Goal: Task Accomplishment & Management: Complete application form

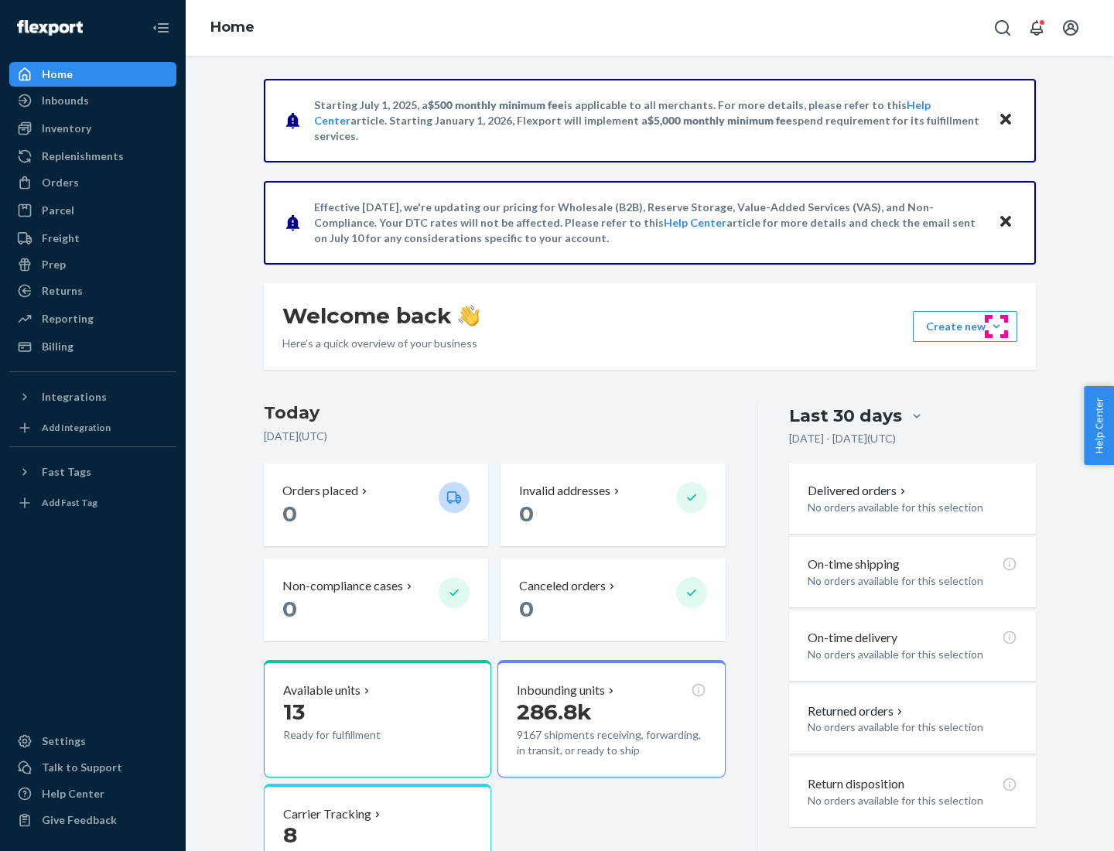
click at [997, 327] on button "Create new Create new inbound Create new order Create new product" at bounding box center [965, 326] width 104 height 31
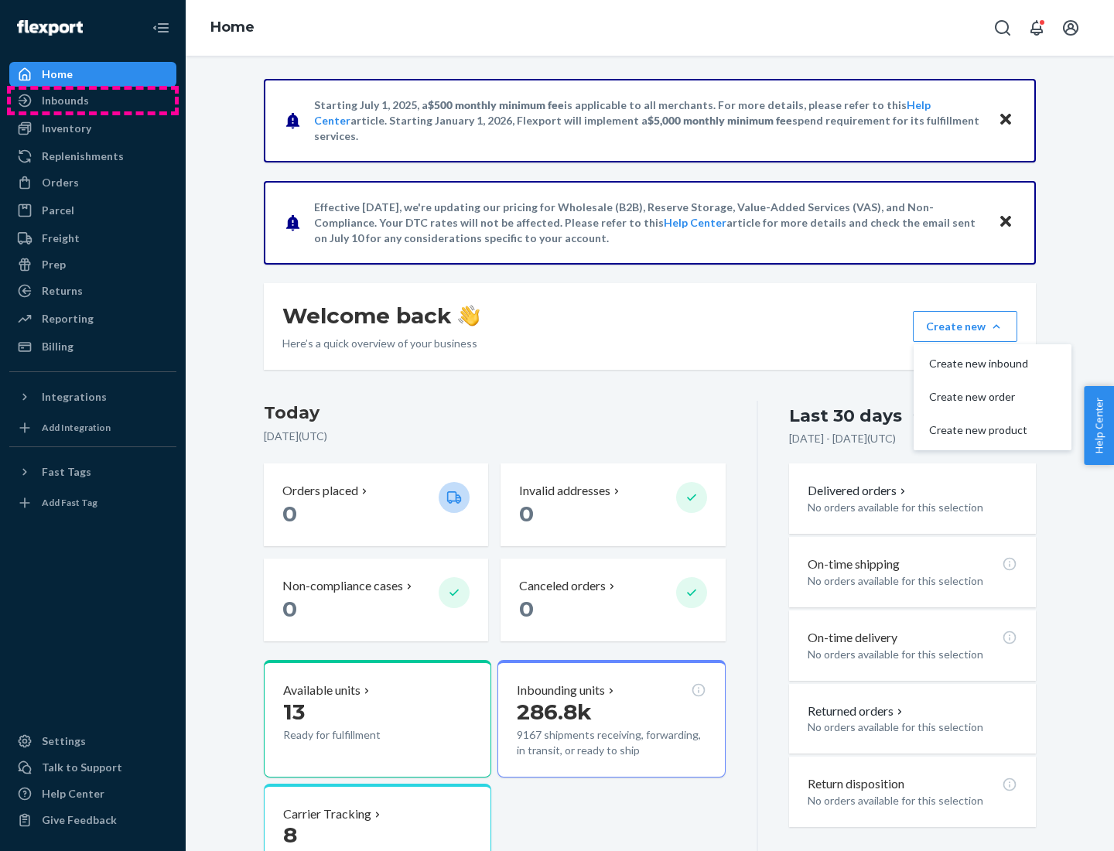
click at [93, 101] on div "Inbounds" at bounding box center [93, 101] width 164 height 22
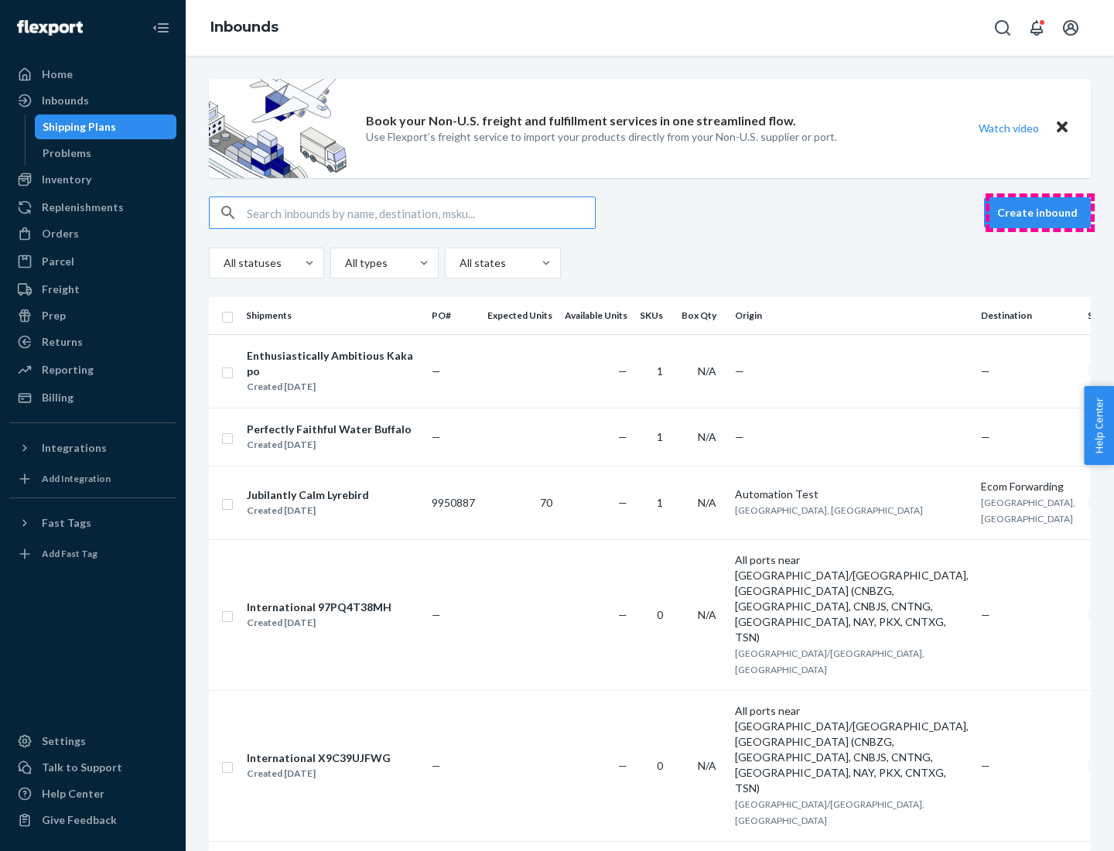
click at [1040, 213] on button "Create inbound" at bounding box center [1037, 212] width 107 height 31
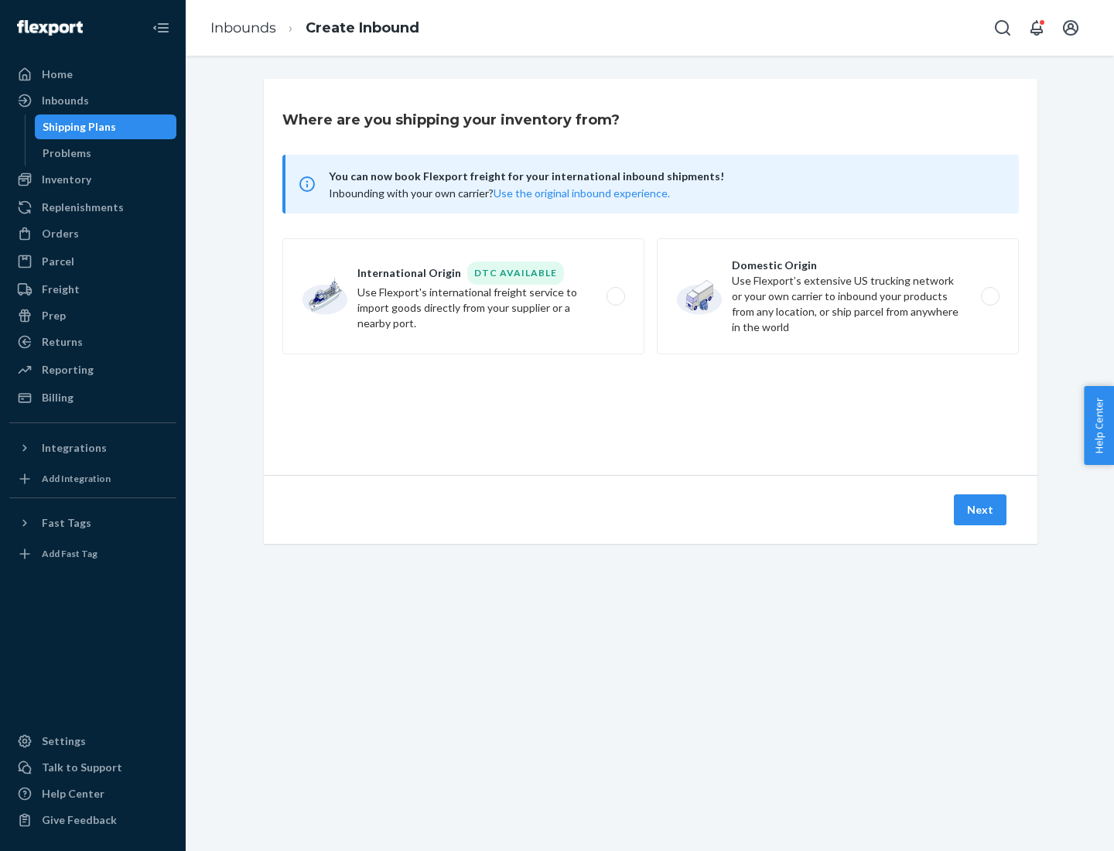
click at [838, 296] on label "Domestic Origin Use Flexport’s extensive US trucking network or your own carrie…" at bounding box center [838, 296] width 362 height 116
click at [990, 296] on input "Domestic Origin Use Flexport’s extensive US trucking network or your own carrie…" at bounding box center [995, 297] width 10 height 10
radio input "true"
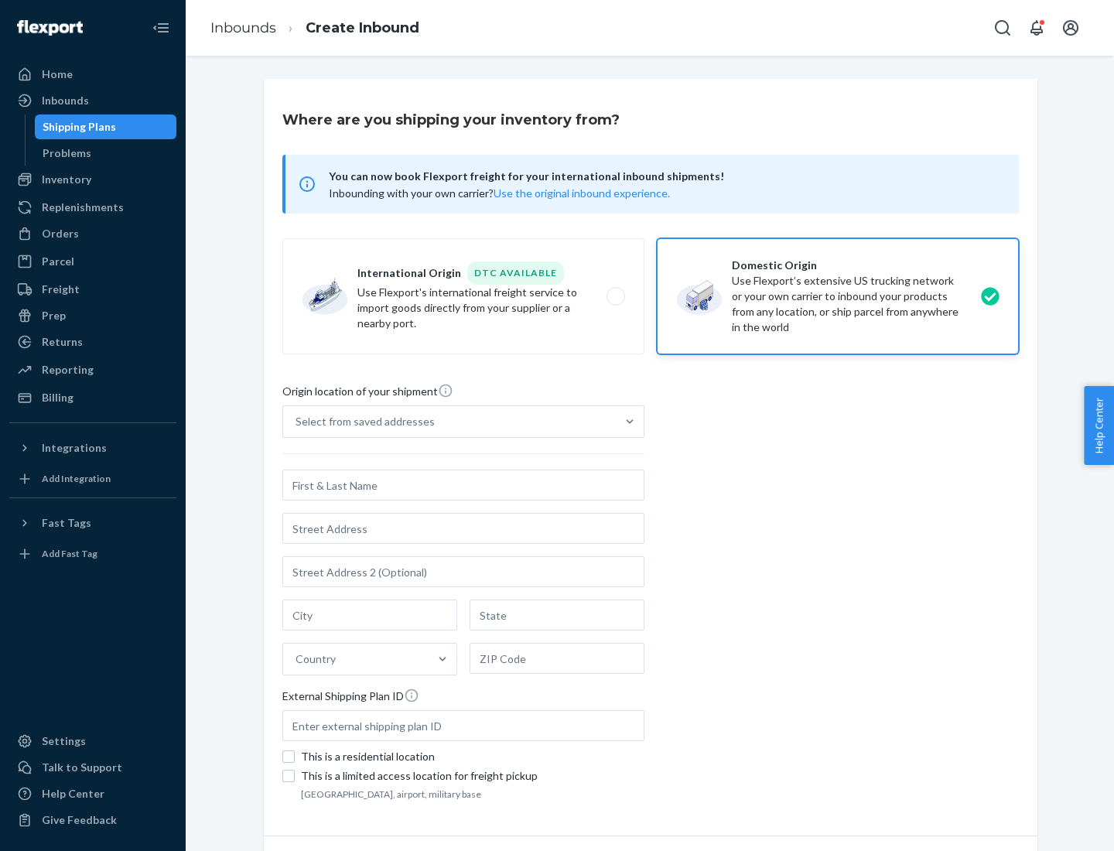
click at [361, 422] on div "Select from saved addresses" at bounding box center [365, 421] width 139 height 15
click at [297, 422] on input "Select from saved addresses" at bounding box center [297, 421] width 2 height 15
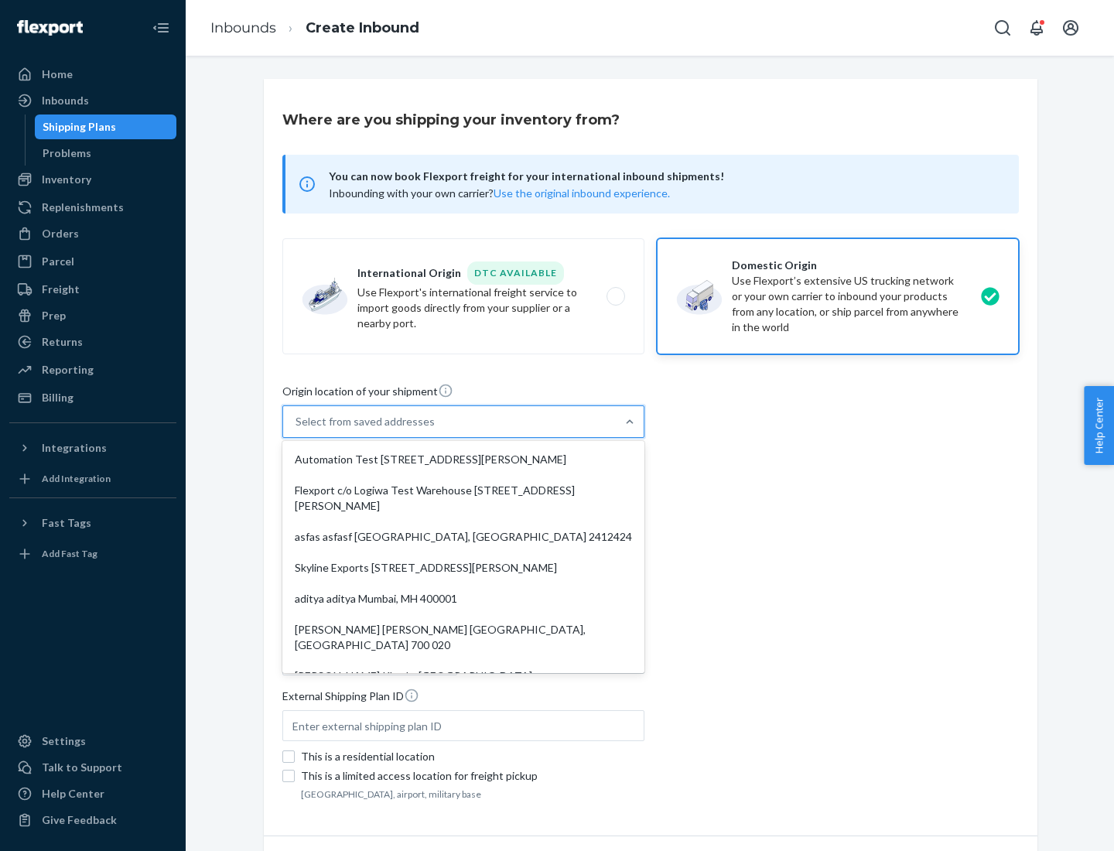
scroll to position [6, 0]
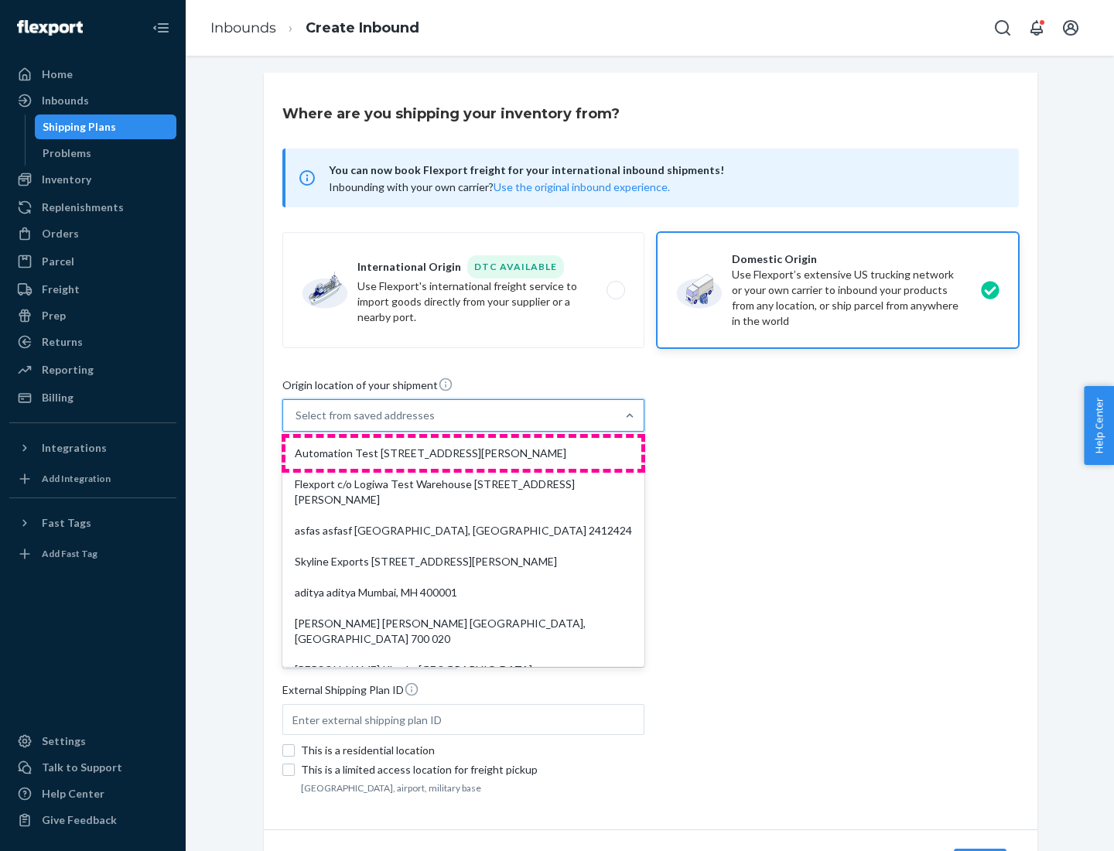
click at [464, 453] on div "Automation Test [STREET_ADDRESS][PERSON_NAME]" at bounding box center [464, 453] width 356 height 31
click at [297, 423] on input "option Automation Test [STREET_ADDRESS][PERSON_NAME]. 9 results available. Use …" at bounding box center [297, 415] width 2 height 15
type input "Automation Test"
type input "[STREET_ADDRESS][PERSON_NAME]"
type input "9th Floor"
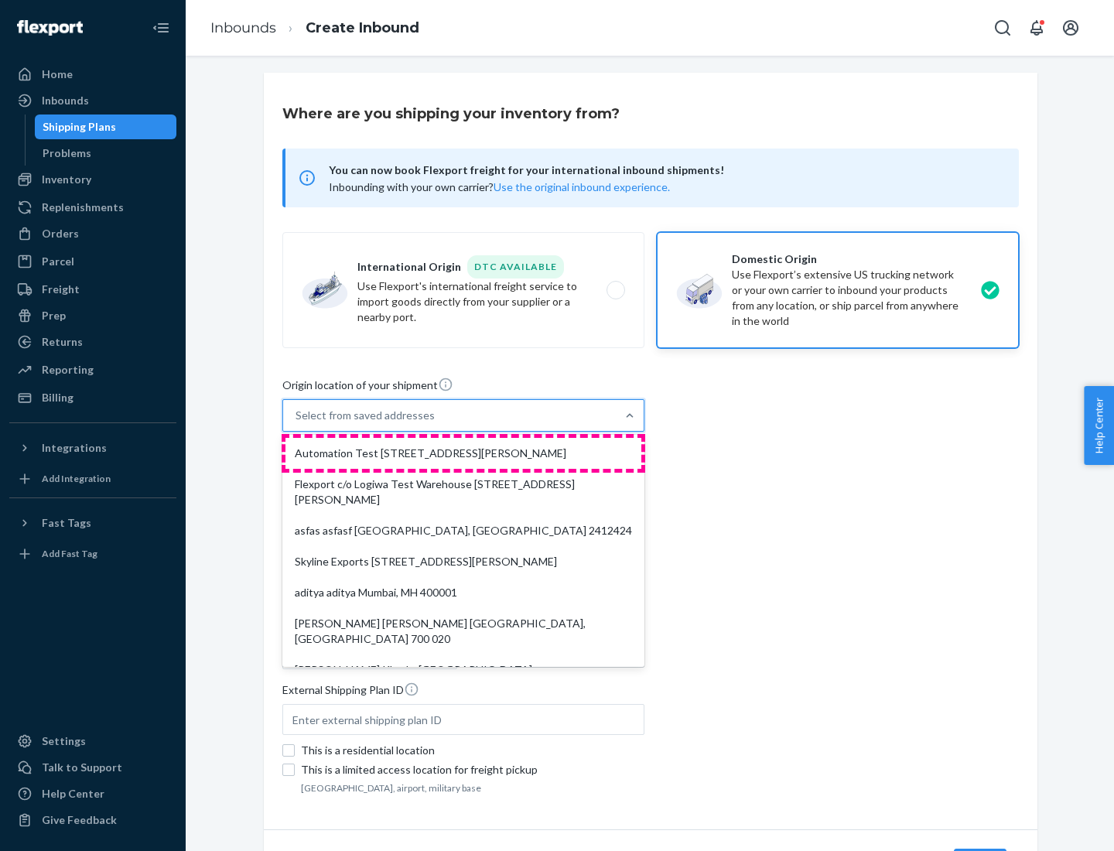
type input "[GEOGRAPHIC_DATA]"
type input "CA"
type input "94104"
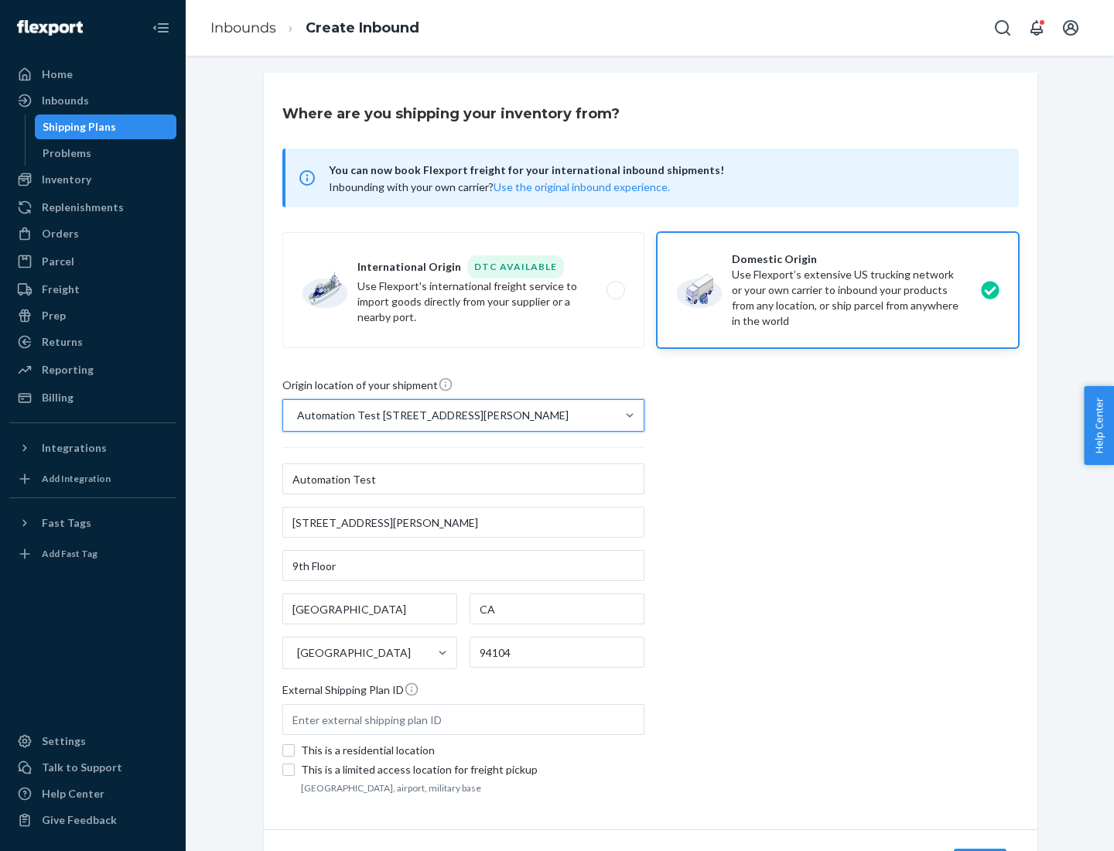
scroll to position [91, 0]
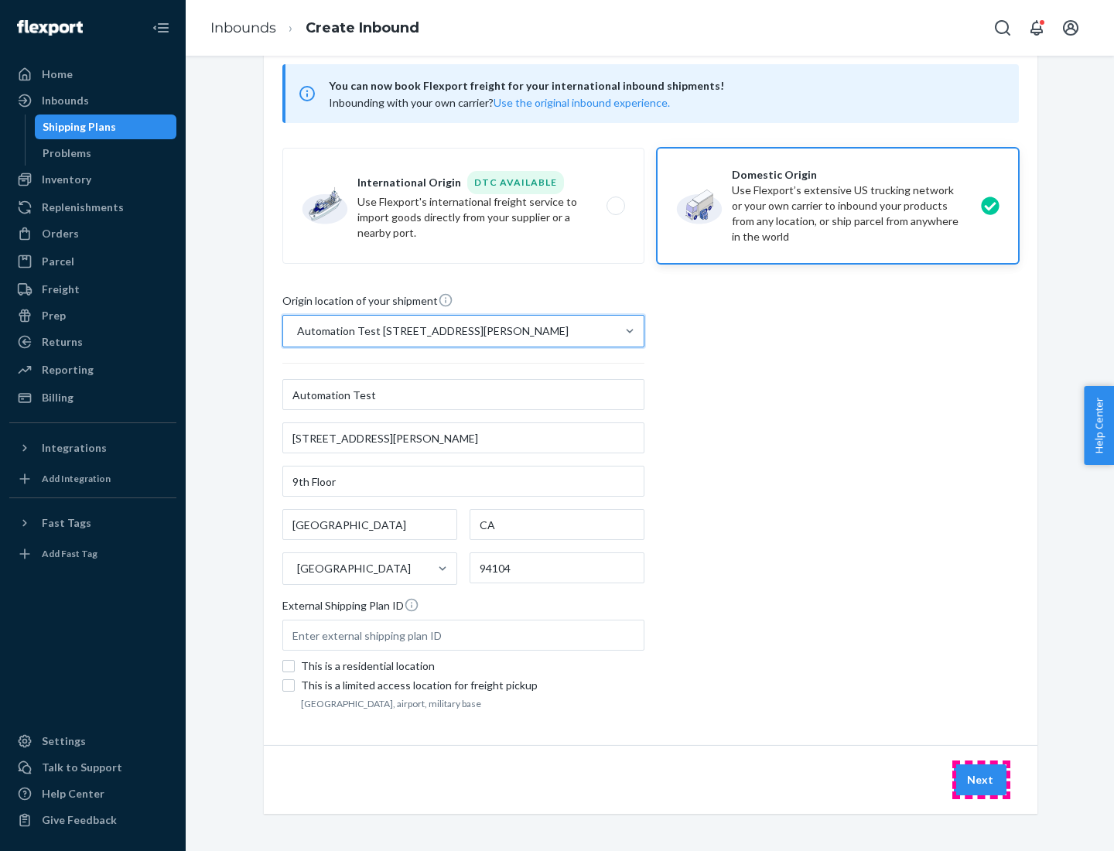
click at [981, 780] on button "Next" at bounding box center [980, 780] width 53 height 31
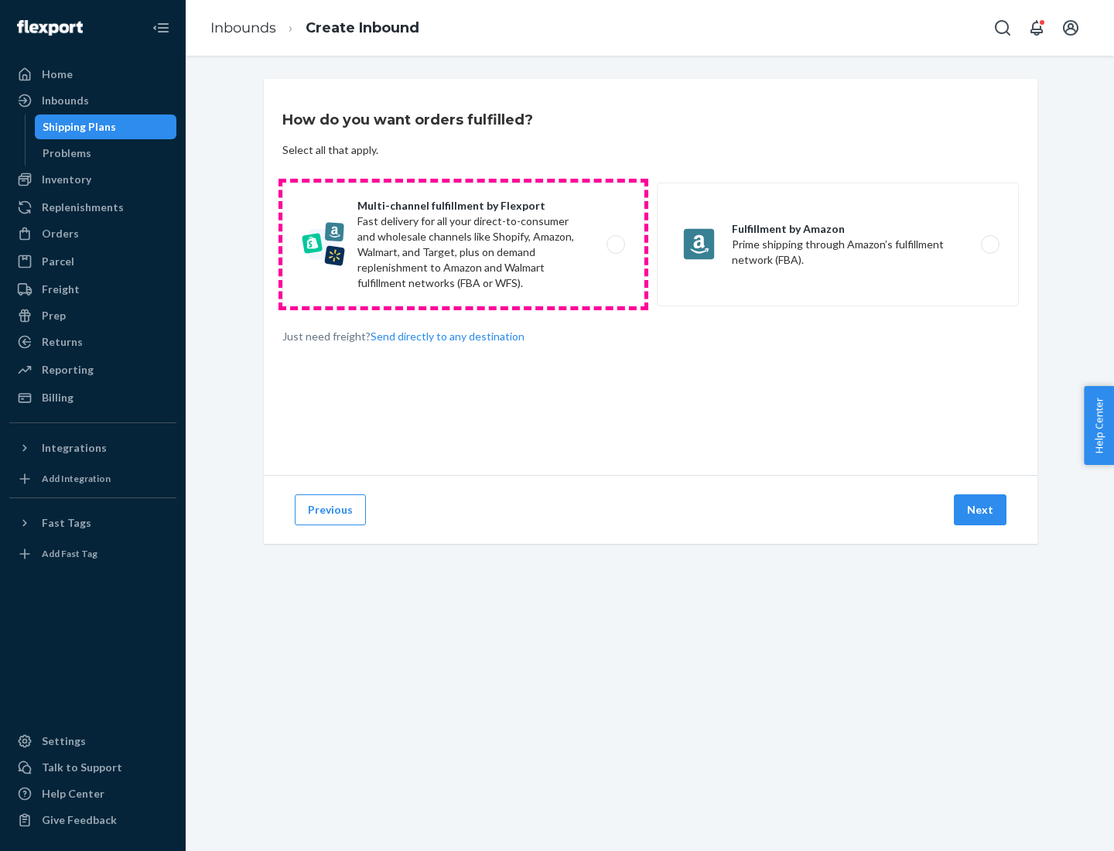
click at [464, 245] on label "Multi-channel fulfillment by Flexport Fast delivery for all your direct-to-cons…" at bounding box center [463, 245] width 362 height 124
click at [615, 245] on input "Multi-channel fulfillment by Flexport Fast delivery for all your direct-to-cons…" at bounding box center [620, 245] width 10 height 10
radio input "true"
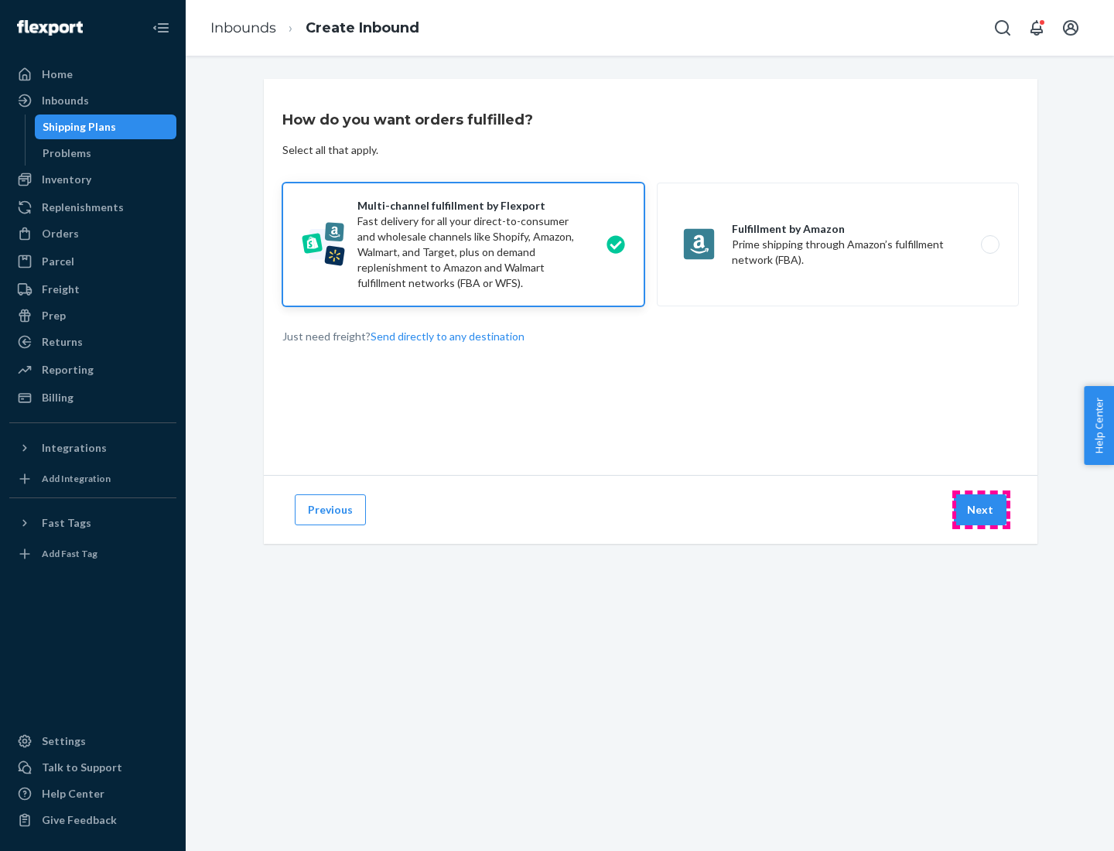
click at [981, 510] on button "Next" at bounding box center [980, 509] width 53 height 31
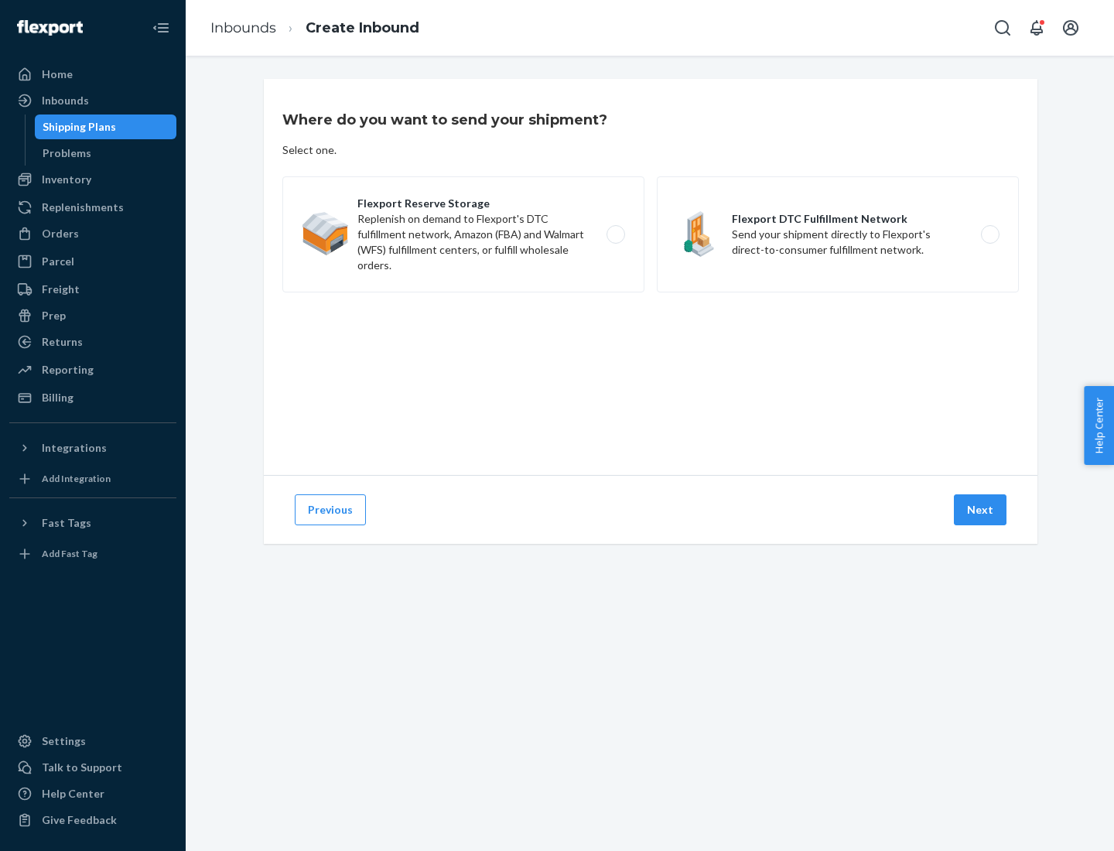
click at [838, 234] on label "Flexport DTC Fulfillment Network Send your shipment directly to Flexport's dire…" at bounding box center [838, 234] width 362 height 116
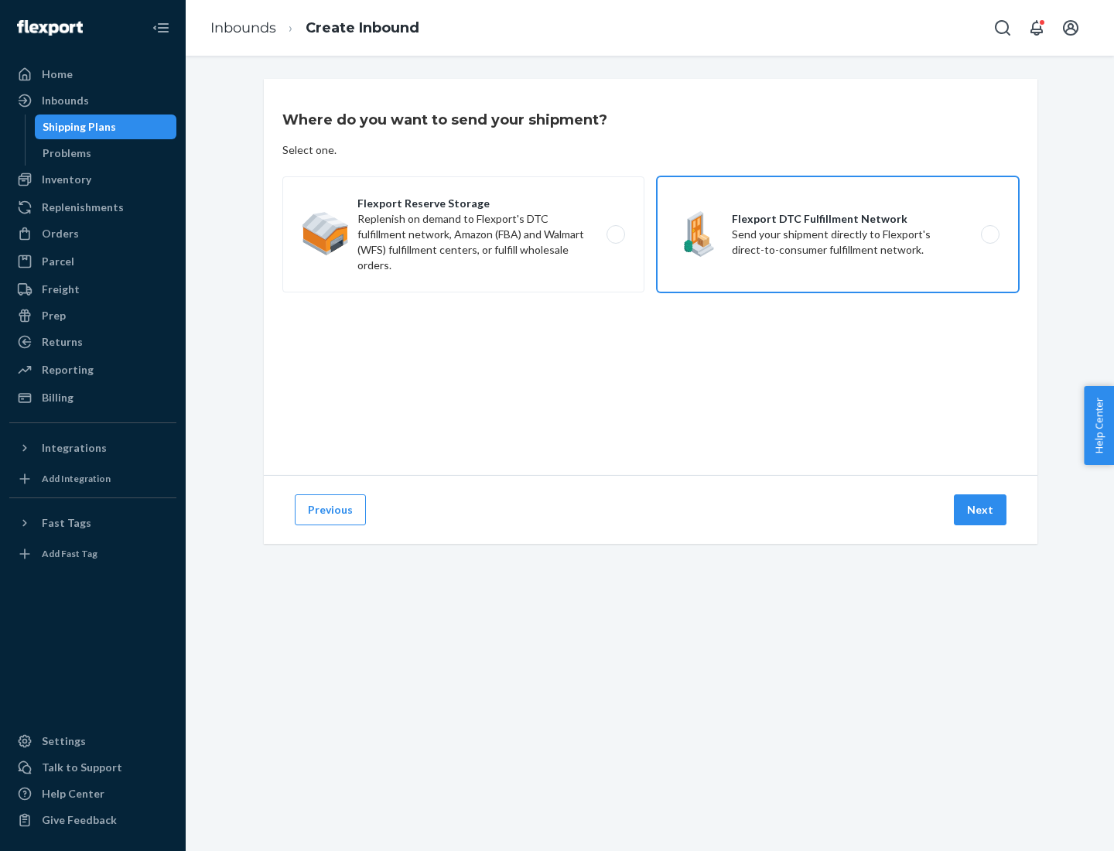
click at [990, 234] on input "Flexport DTC Fulfillment Network Send your shipment directly to Flexport's dire…" at bounding box center [995, 235] width 10 height 10
radio input "true"
click at [981, 510] on button "Next" at bounding box center [980, 509] width 53 height 31
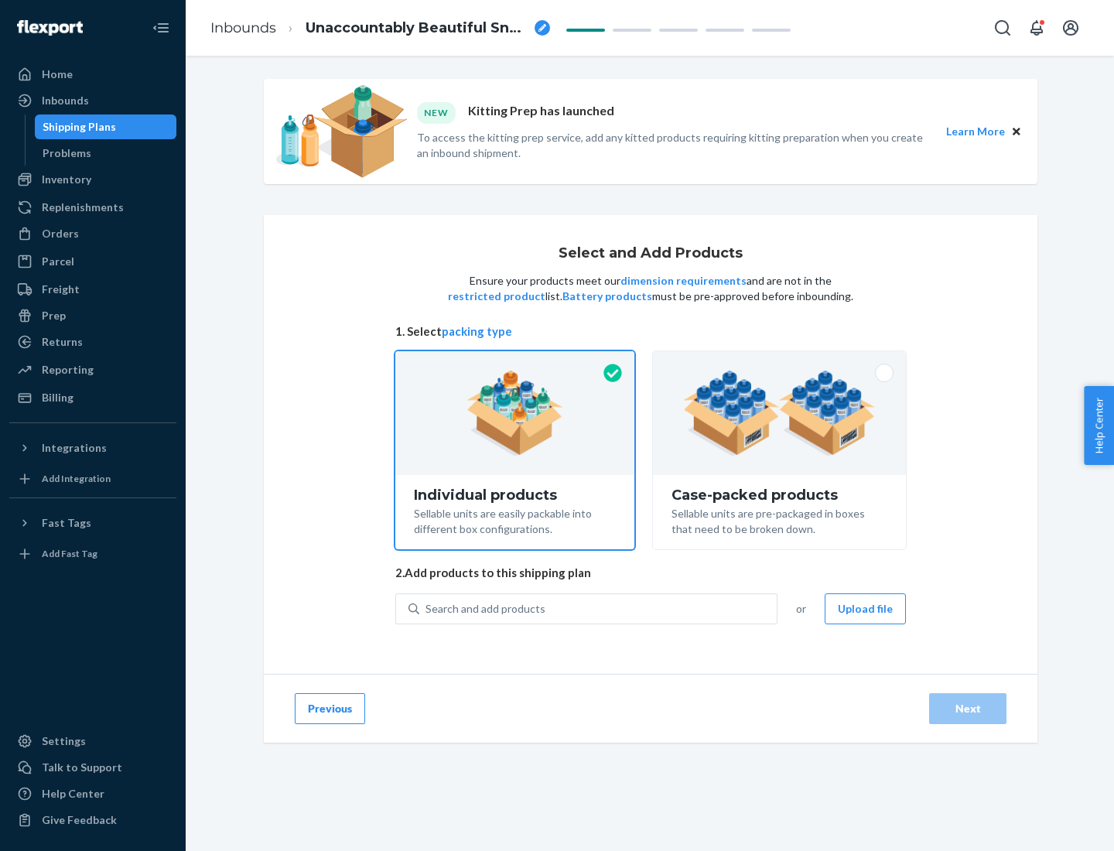
click at [780, 413] on img at bounding box center [779, 413] width 193 height 85
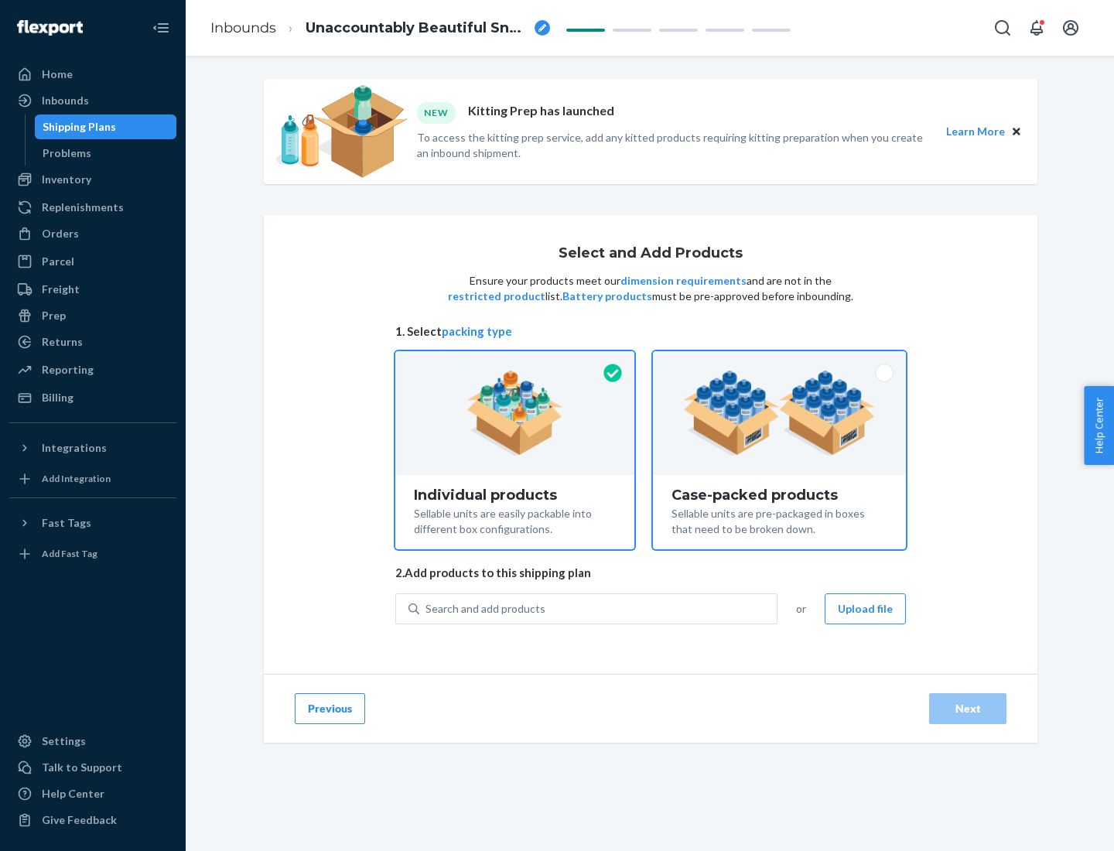
click at [780, 361] on input "Case-packed products Sellable units are pre-packaged in boxes that need to be b…" at bounding box center [780, 356] width 10 height 10
radio input "true"
radio input "false"
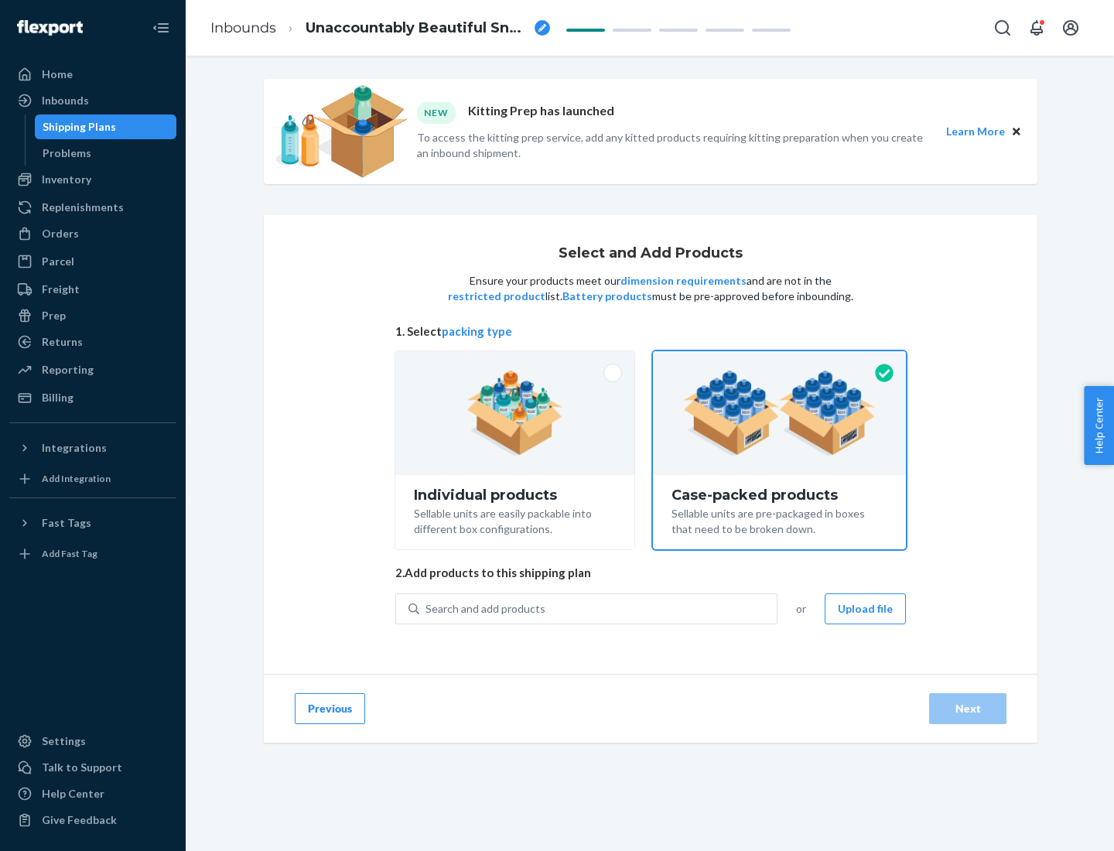
click at [599, 608] on div "Search and add products" at bounding box center [598, 609] width 358 height 28
click at [427, 608] on input "Search and add products" at bounding box center [427, 608] width 2 height 15
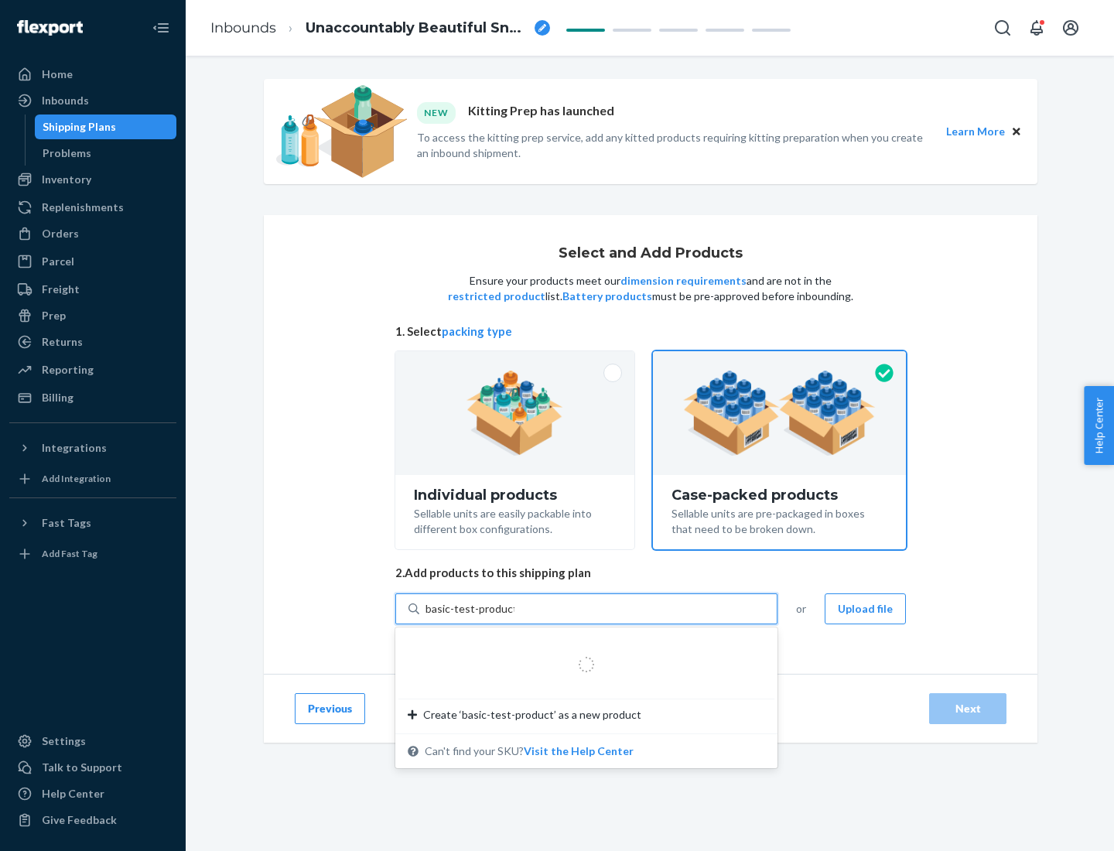
type input "basic-test-product-1"
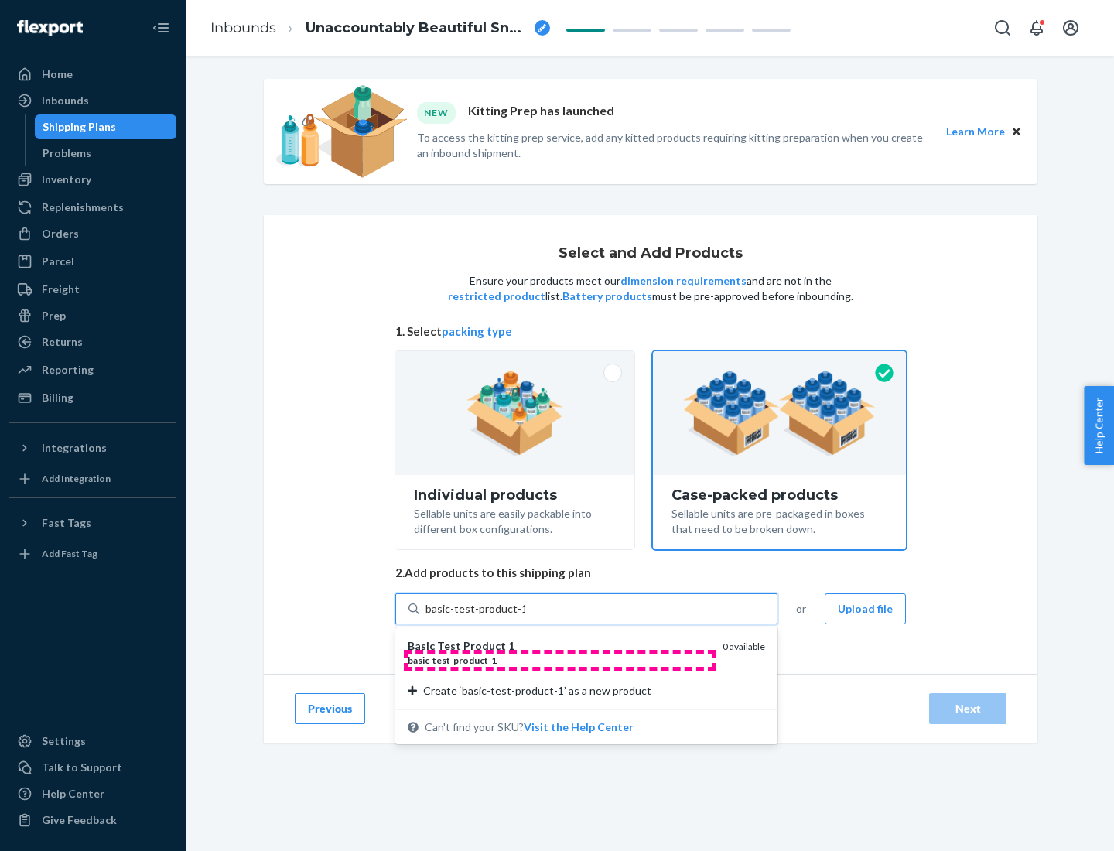
click at [559, 660] on div "basic - test - product - 1" at bounding box center [559, 660] width 303 height 13
click at [525, 617] on input "basic-test-product-1" at bounding box center [475, 608] width 99 height 15
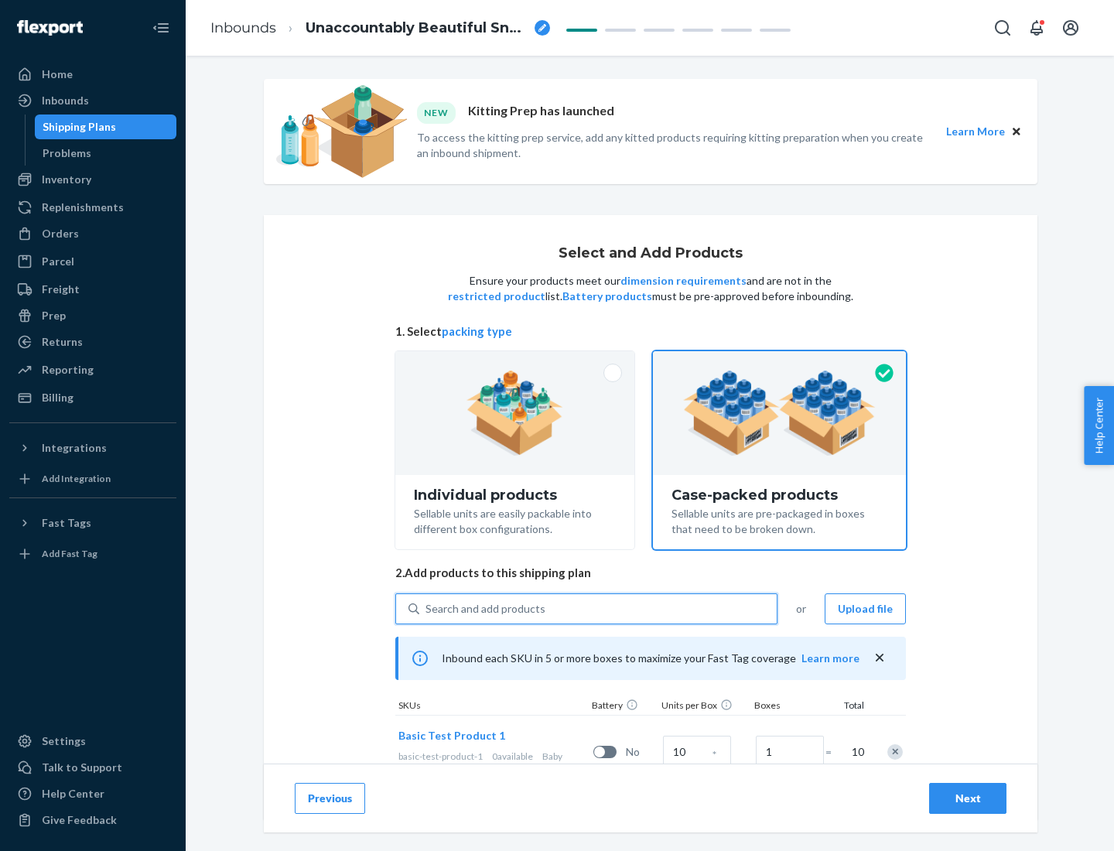
scroll to position [56, 0]
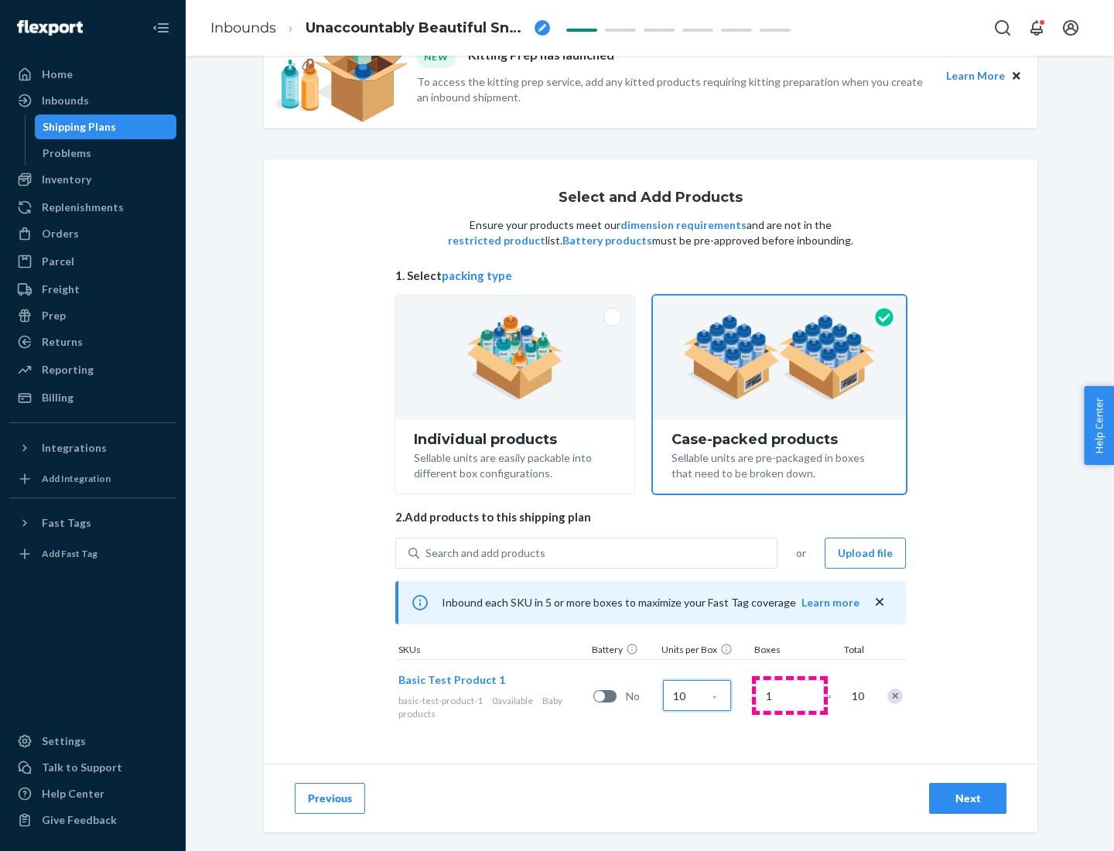
type input "10"
type input "7"
click at [968, 799] on div "Next" at bounding box center [968, 798] width 51 height 15
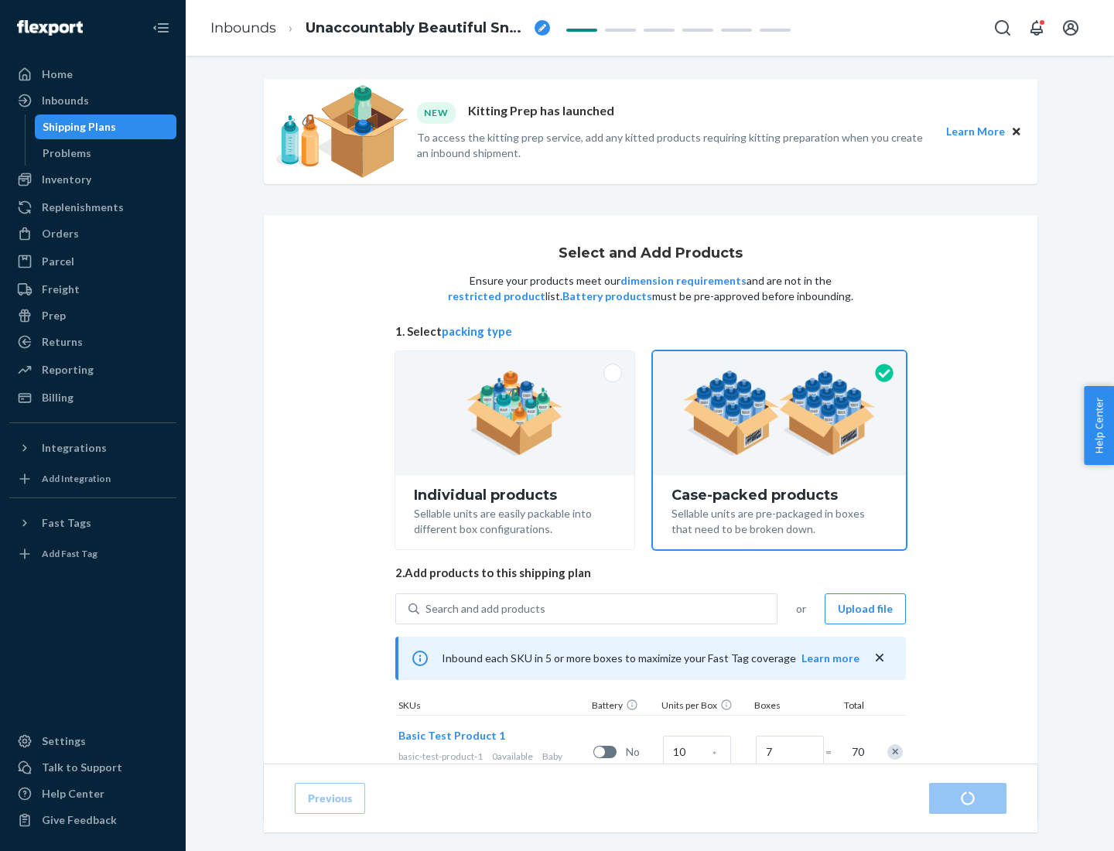
radio input "true"
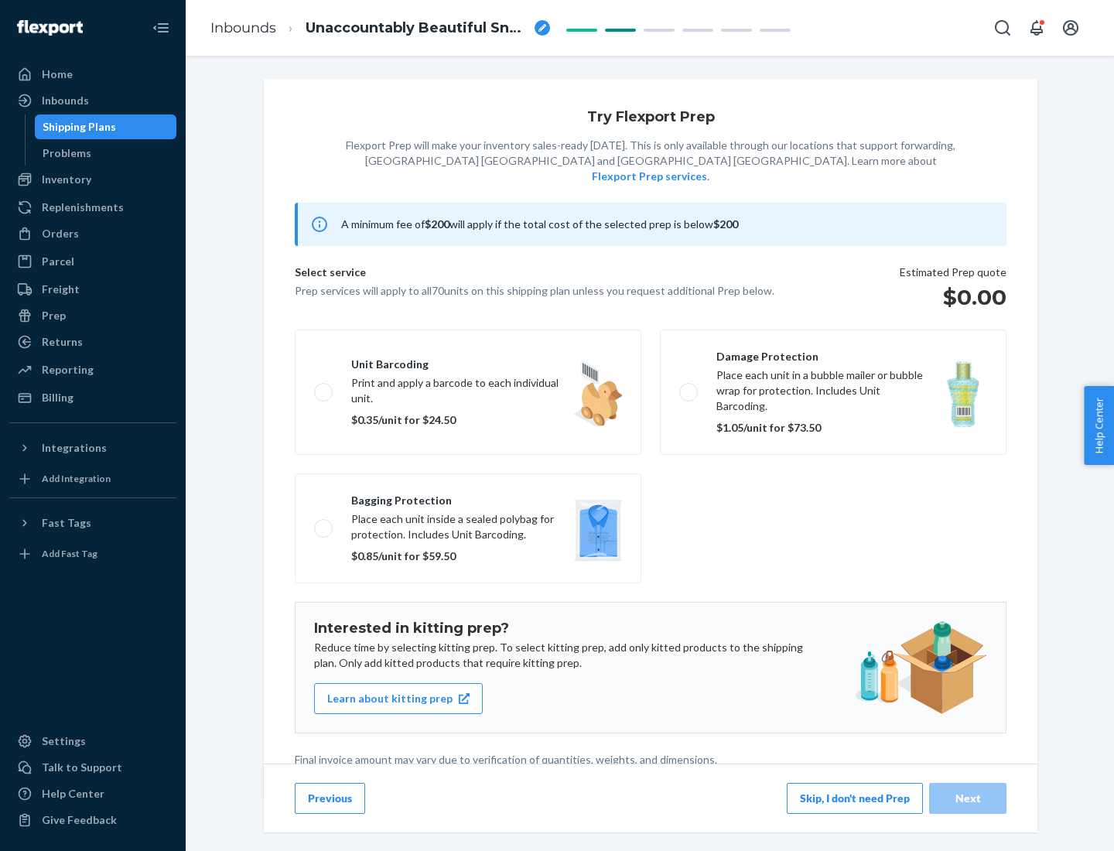
scroll to position [4, 0]
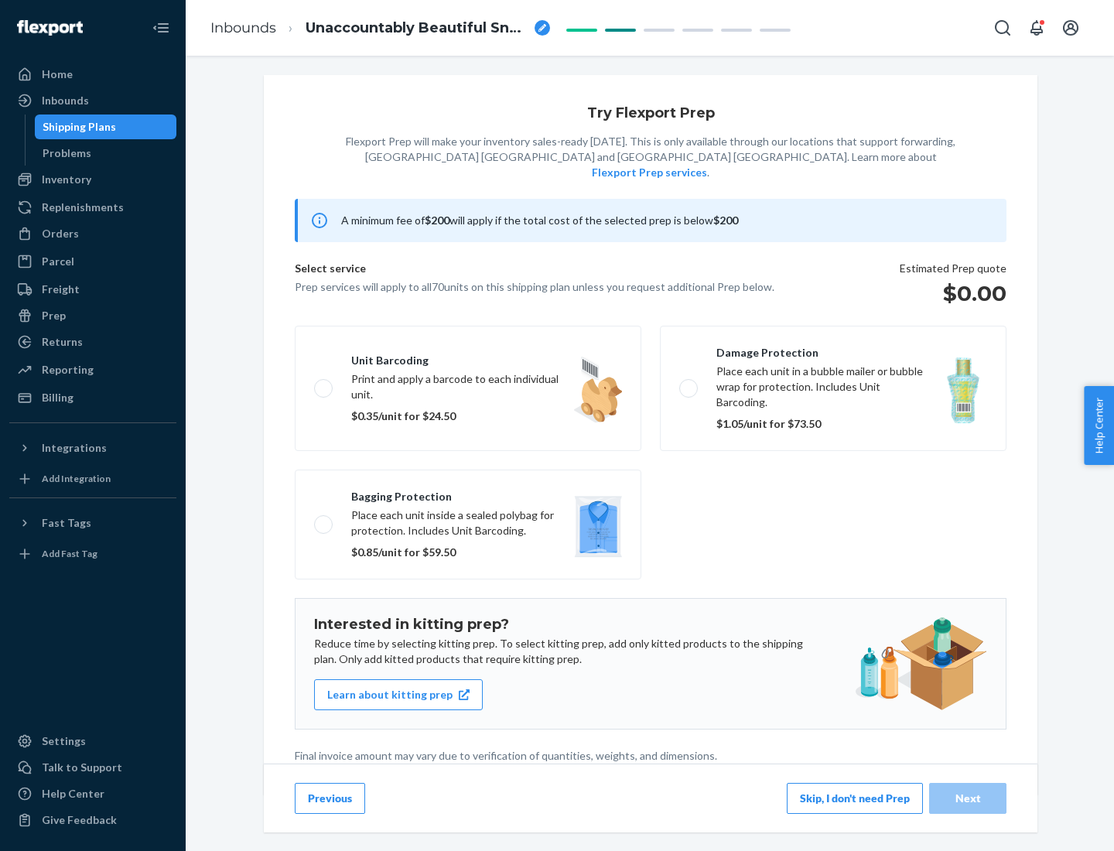
click at [468, 493] on label "Bagging protection Place each unit inside a sealed polybag for protection. Incl…" at bounding box center [468, 525] width 347 height 110
click at [324, 519] on input "Bagging protection Place each unit inside a sealed polybag for protection. Incl…" at bounding box center [319, 524] width 10 height 10
checkbox input "true"
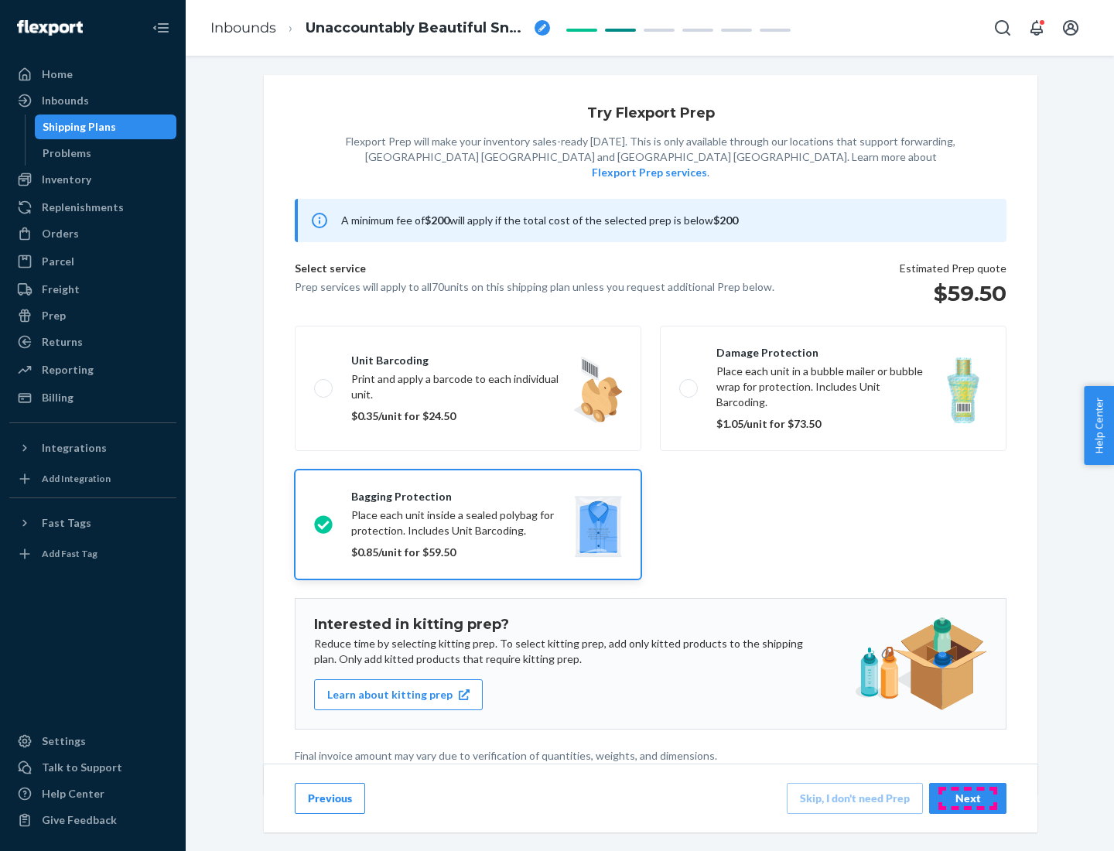
click at [968, 798] on div "Next" at bounding box center [968, 798] width 51 height 15
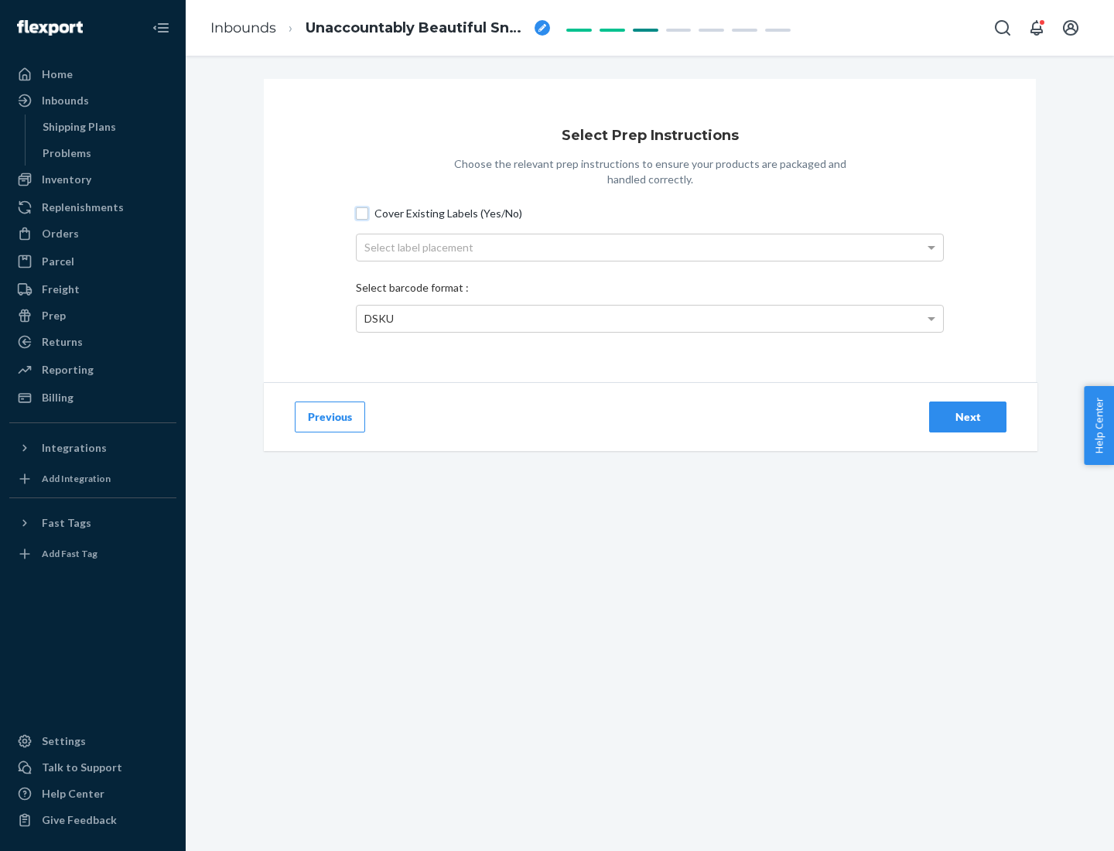
click at [362, 213] on input "Cover Existing Labels (Yes/No)" at bounding box center [362, 213] width 12 height 12
checkbox input "true"
click at [650, 247] on div "Select label placement" at bounding box center [650, 247] width 587 height 26
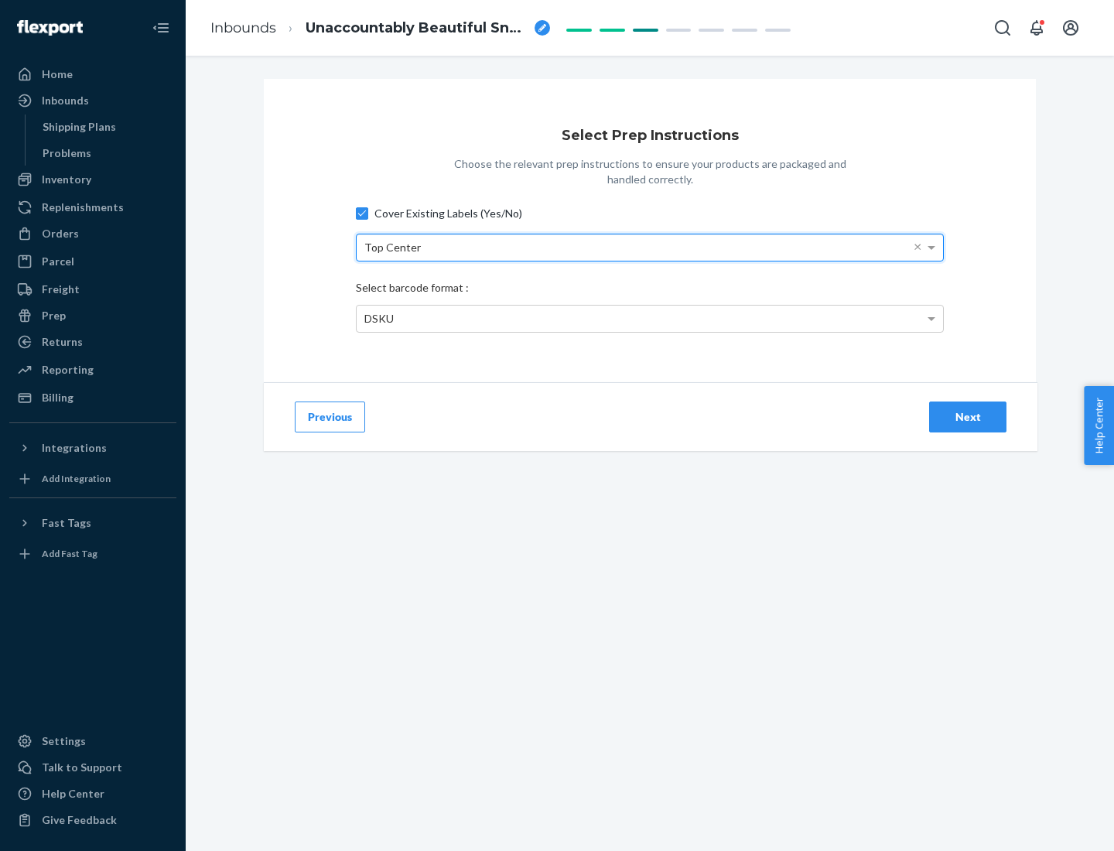
click at [650, 318] on div "DSKU" at bounding box center [650, 319] width 587 height 26
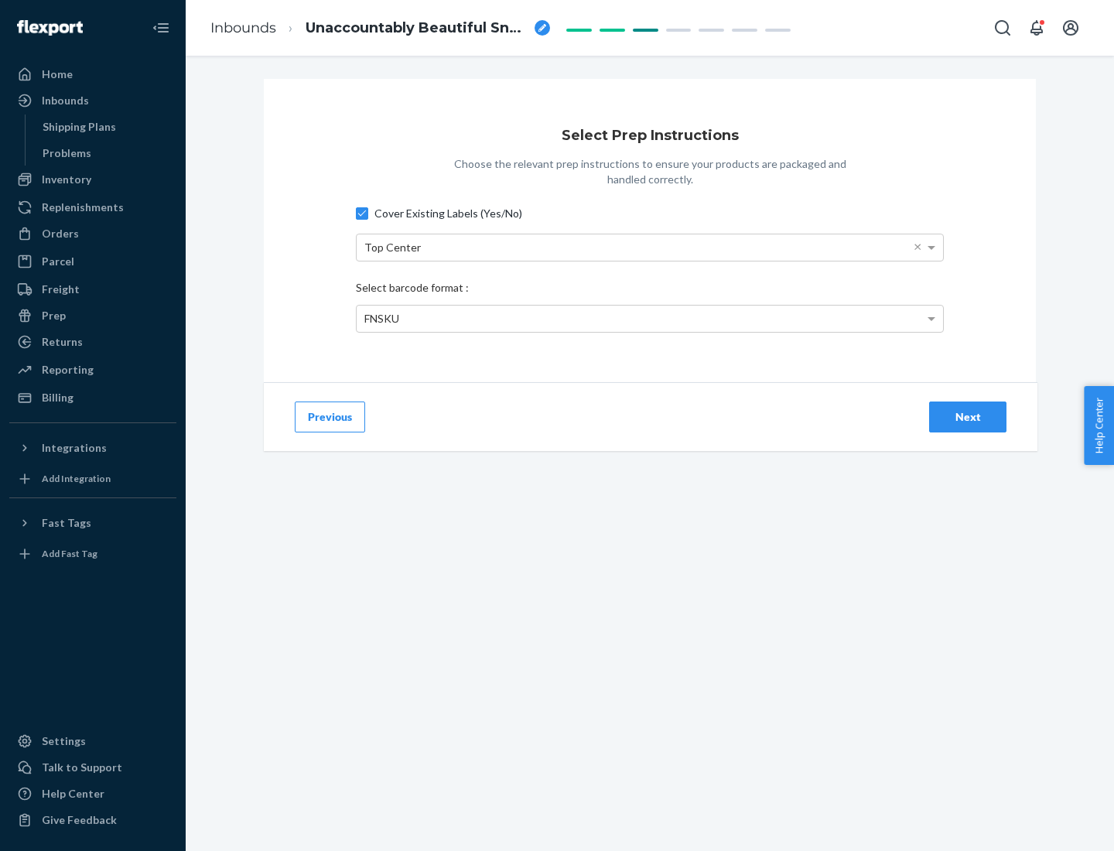
click at [968, 416] on div "Next" at bounding box center [968, 416] width 51 height 15
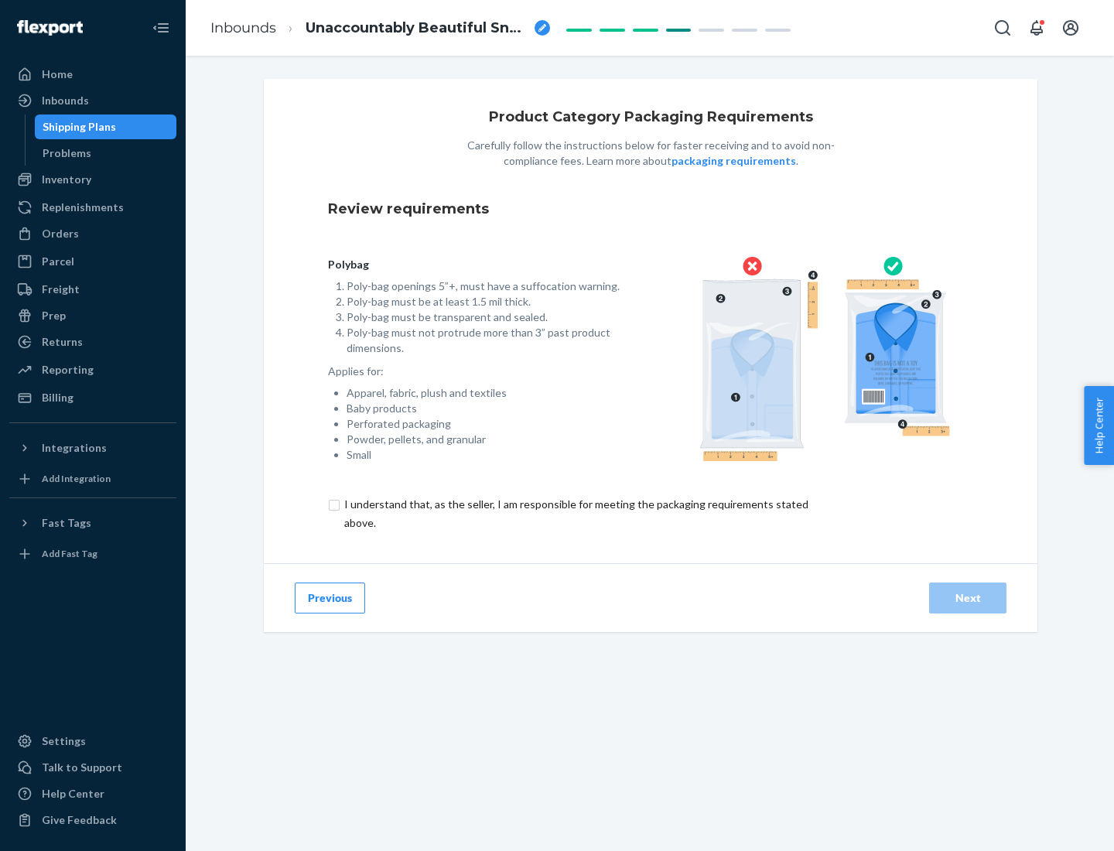
click at [575, 513] on input "checkbox" at bounding box center [585, 513] width 515 height 37
checkbox input "true"
click at [968, 597] on div "Next" at bounding box center [968, 597] width 51 height 15
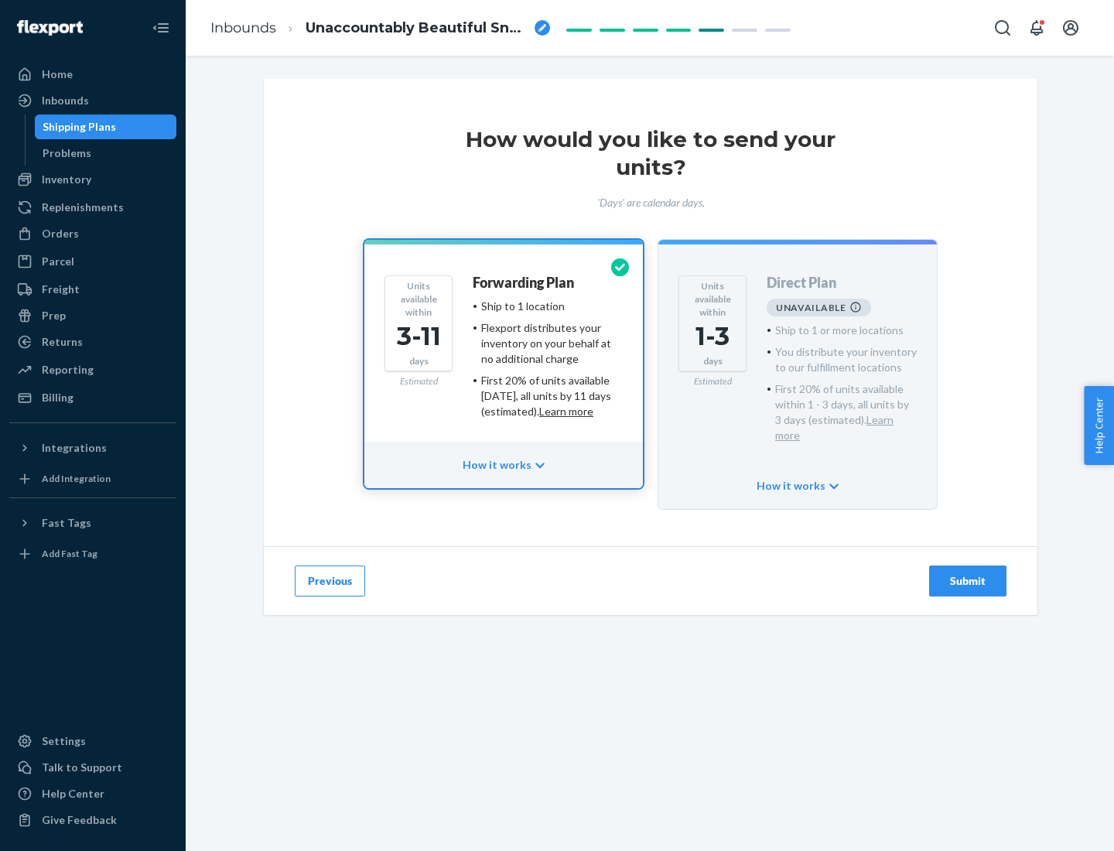
click at [525, 282] on h4 "Forwarding Plan" at bounding box center [523, 282] width 101 height 15
click at [968, 573] on div "Submit" at bounding box center [968, 580] width 51 height 15
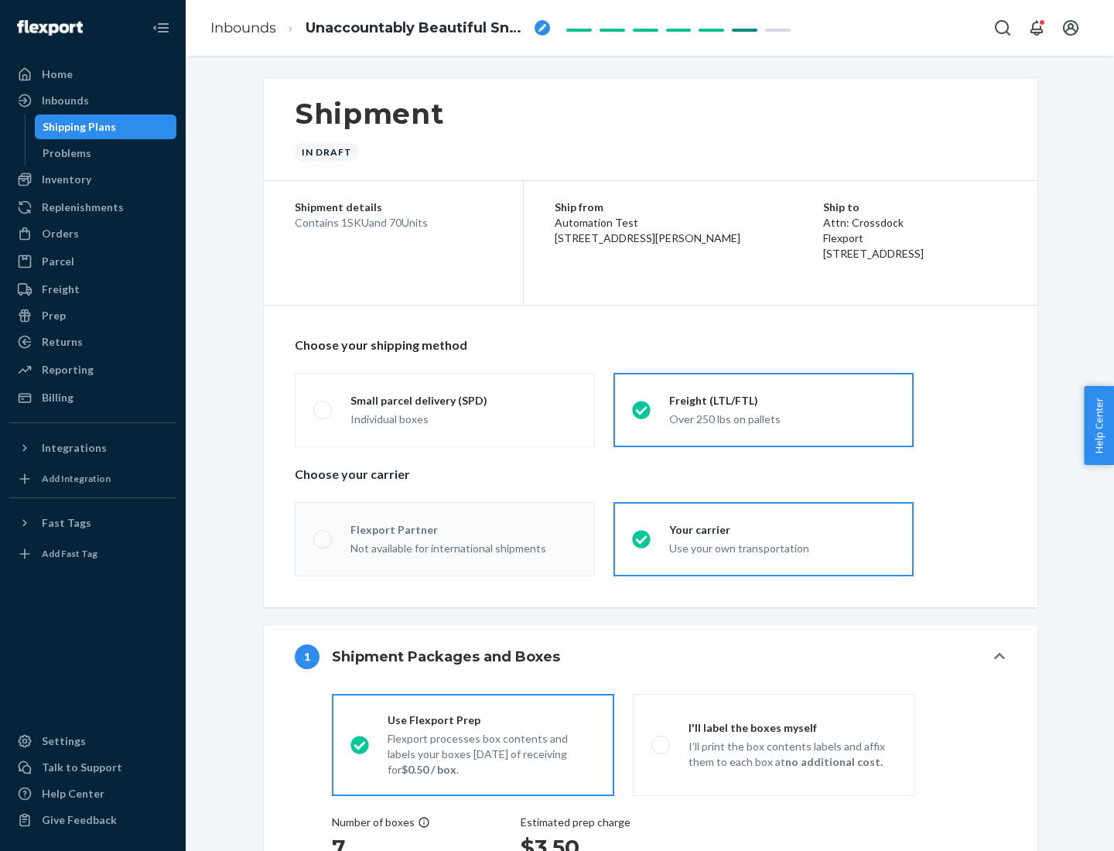
radio input "true"
radio input "false"
radio input "true"
radio input "false"
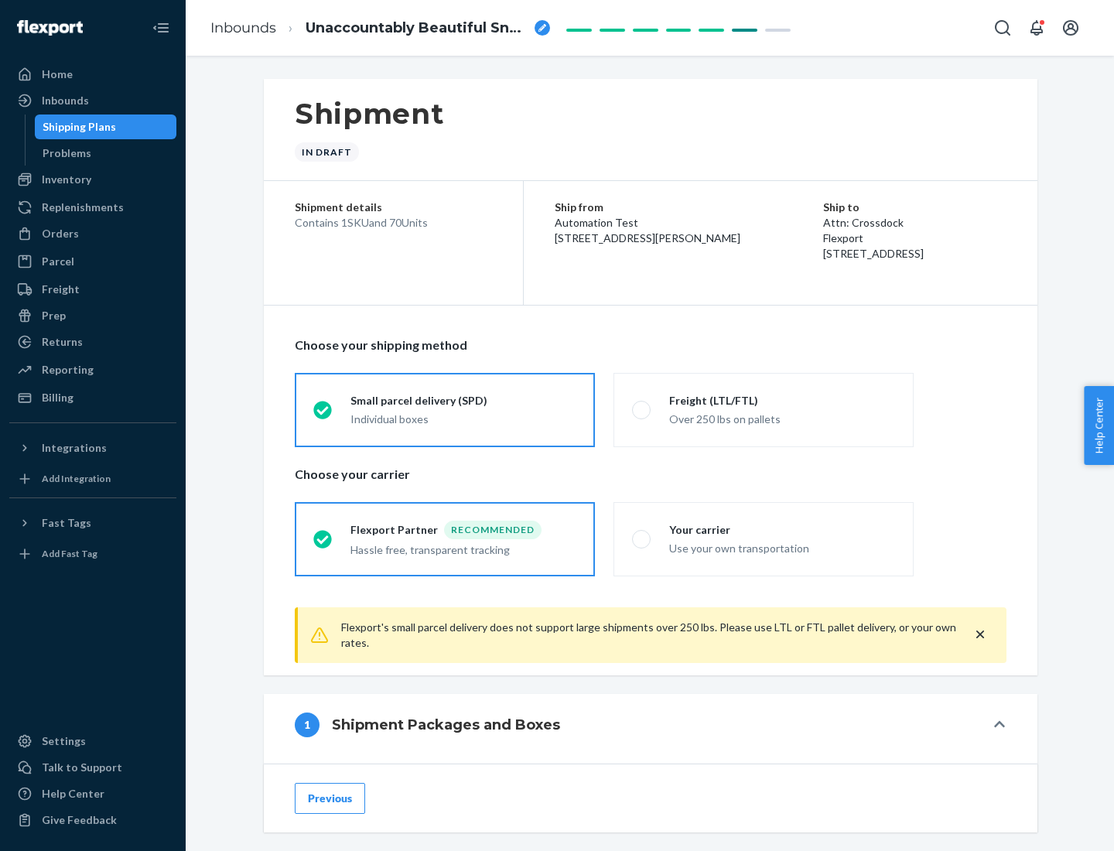
click at [764, 409] on div "Over 250 lbs on pallets" at bounding box center [782, 418] width 226 height 19
click at [642, 409] on input "Freight (LTL/FTL) Over 250 lbs on pallets" at bounding box center [637, 410] width 10 height 10
radio input "true"
radio input "false"
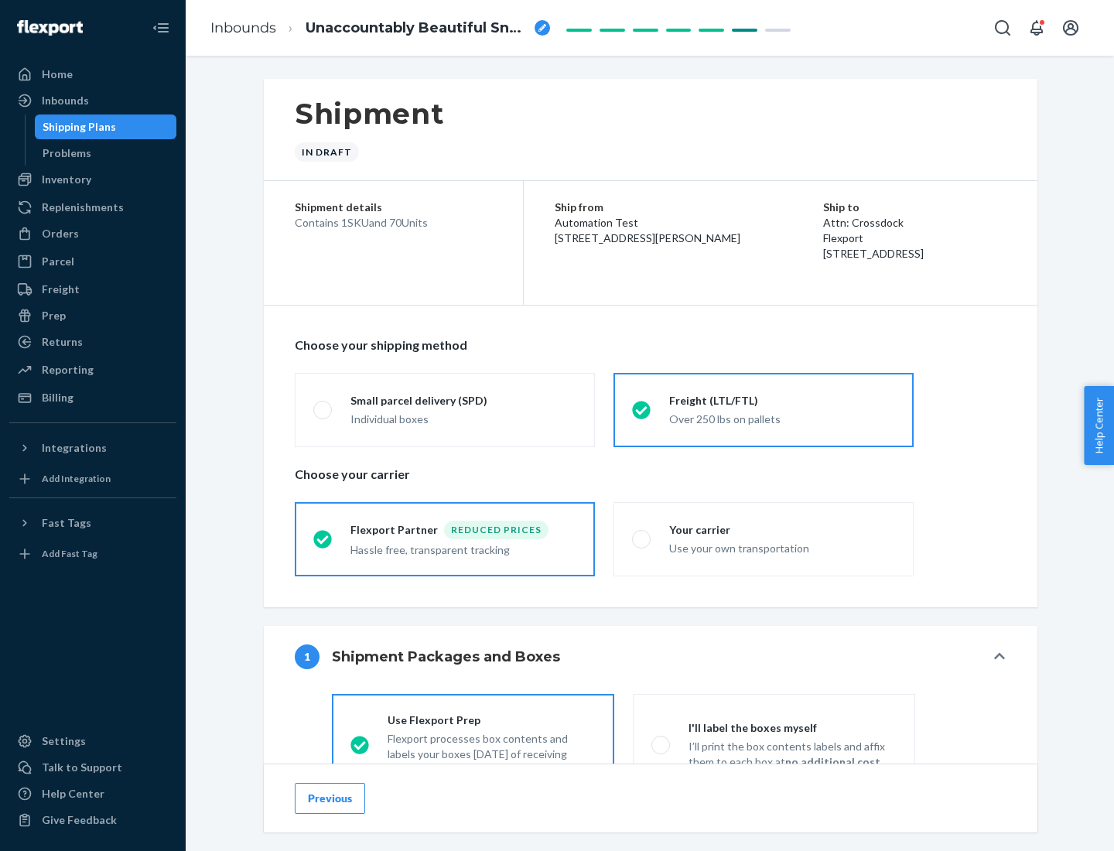
scroll to position [86, 0]
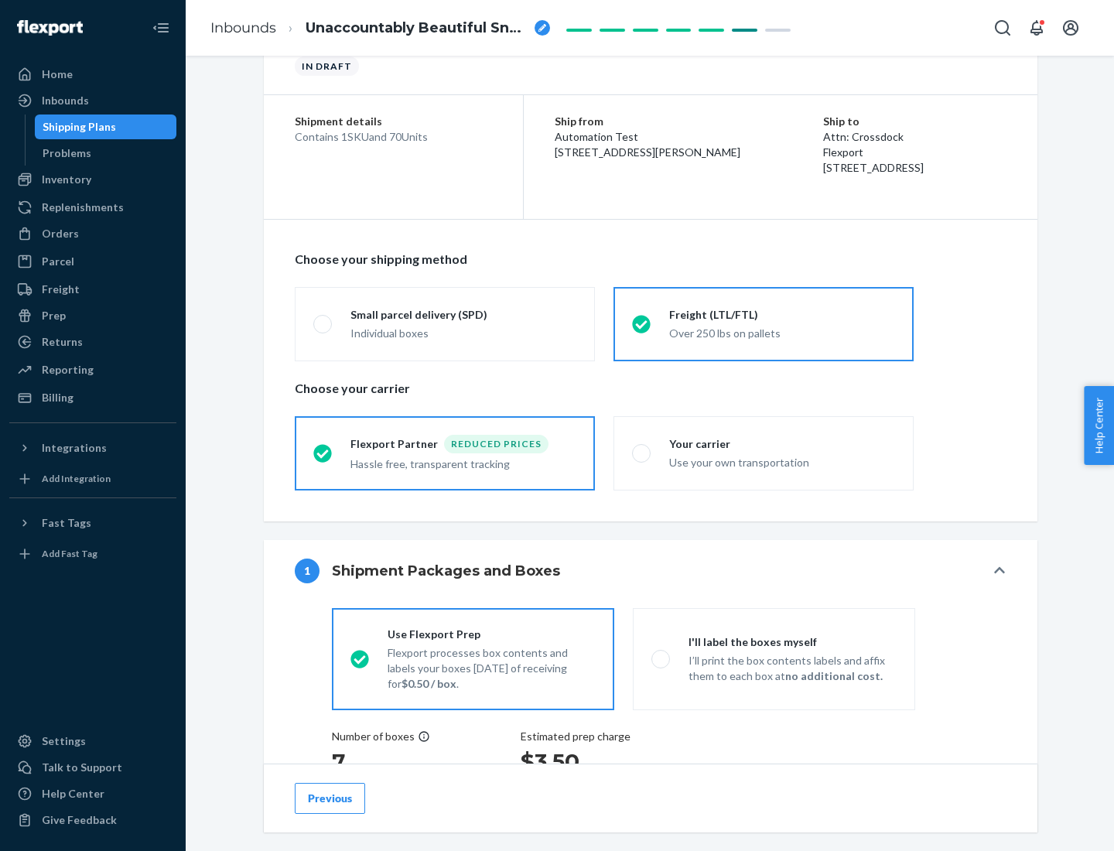
click at [764, 453] on div "Use your own transportation" at bounding box center [782, 461] width 226 height 19
click at [642, 453] on input "Your carrier Use your own transportation" at bounding box center [637, 453] width 10 height 10
radio input "true"
radio input "false"
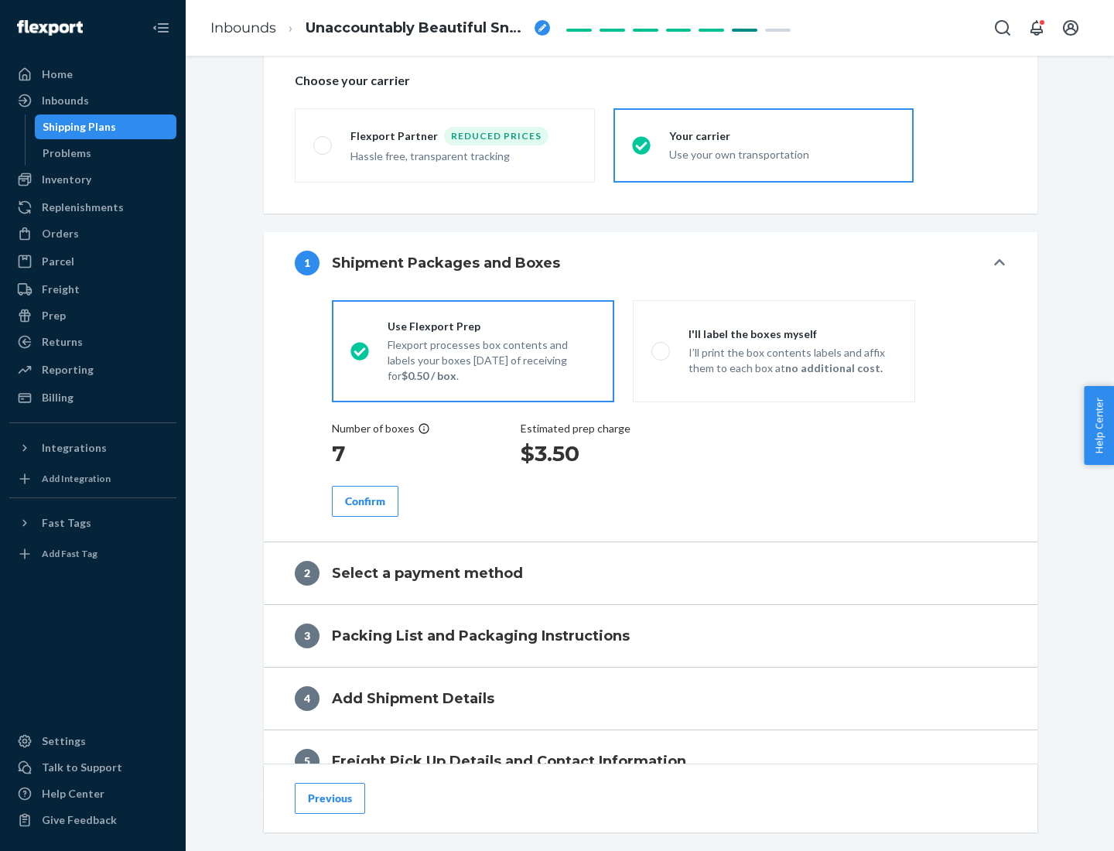
scroll to position [292, 0]
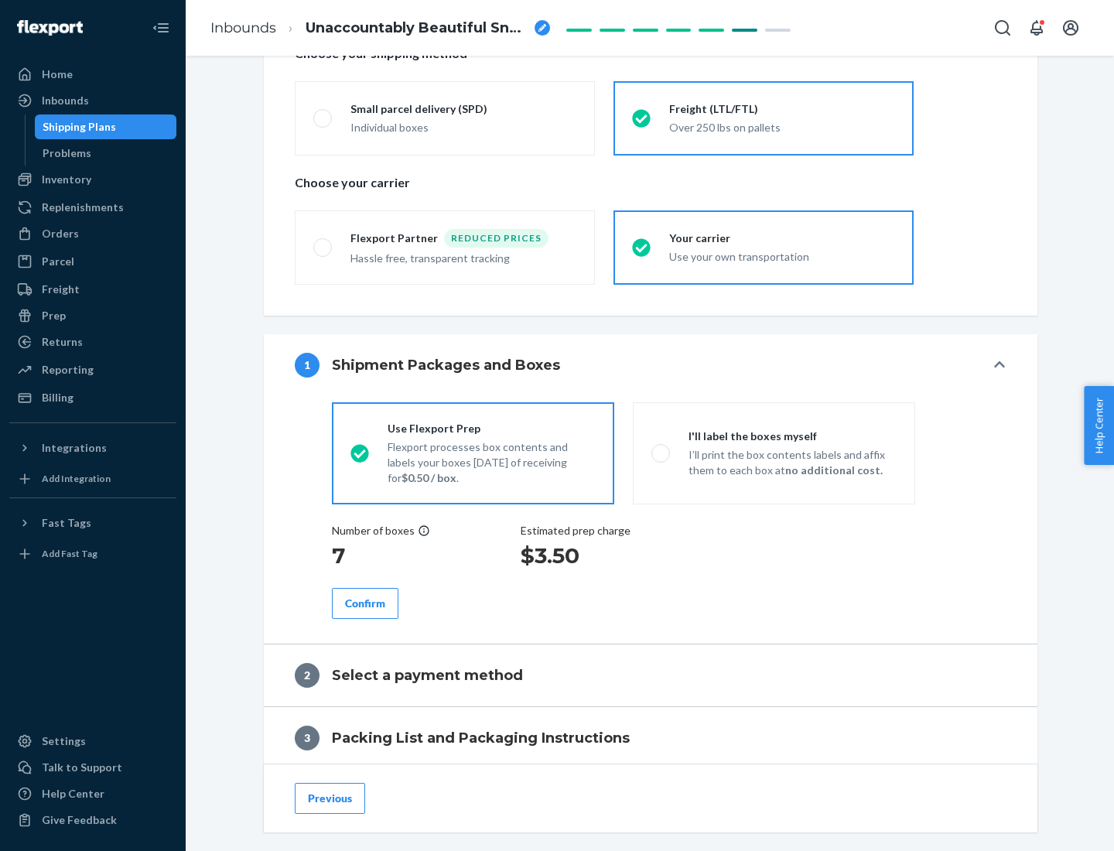
click at [774, 453] on p "I’ll print the box contents labels and affix them to each box at no additional …" at bounding box center [793, 462] width 208 height 31
click at [662, 453] on input "I'll label the boxes myself I’ll print the box contents labels and affix them t…" at bounding box center [657, 453] width 10 height 10
radio input "true"
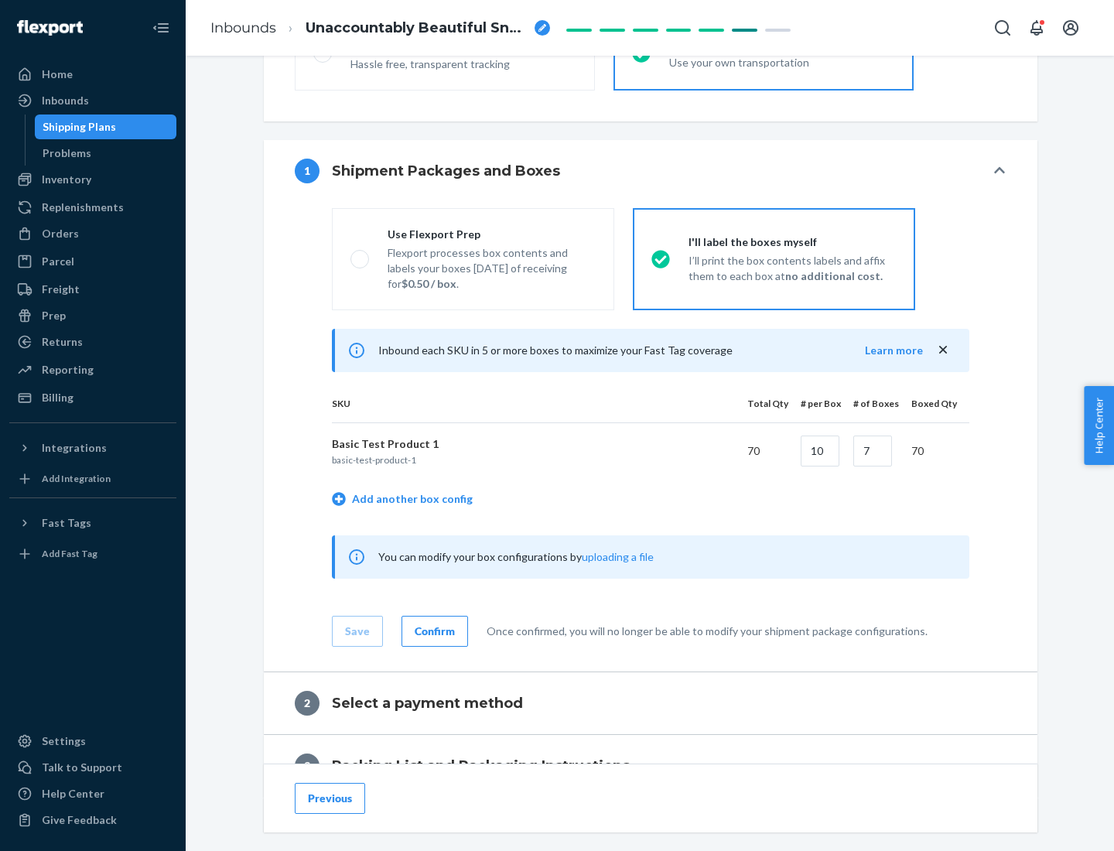
scroll to position [267, 0]
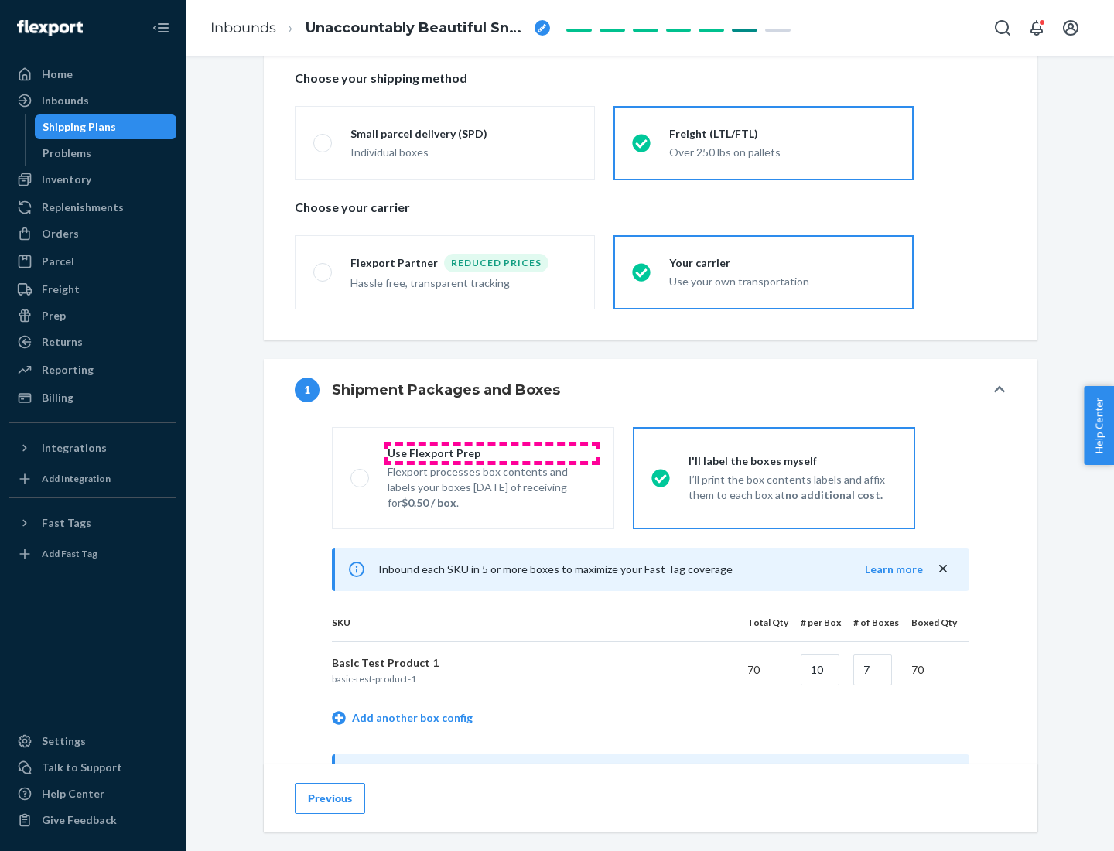
click at [491, 453] on div "Use Flexport Prep" at bounding box center [492, 453] width 208 height 15
click at [361, 473] on input "Use Flexport Prep Flexport processes box contents and labels your boxes [DATE] …" at bounding box center [356, 478] width 10 height 10
radio input "true"
radio input "false"
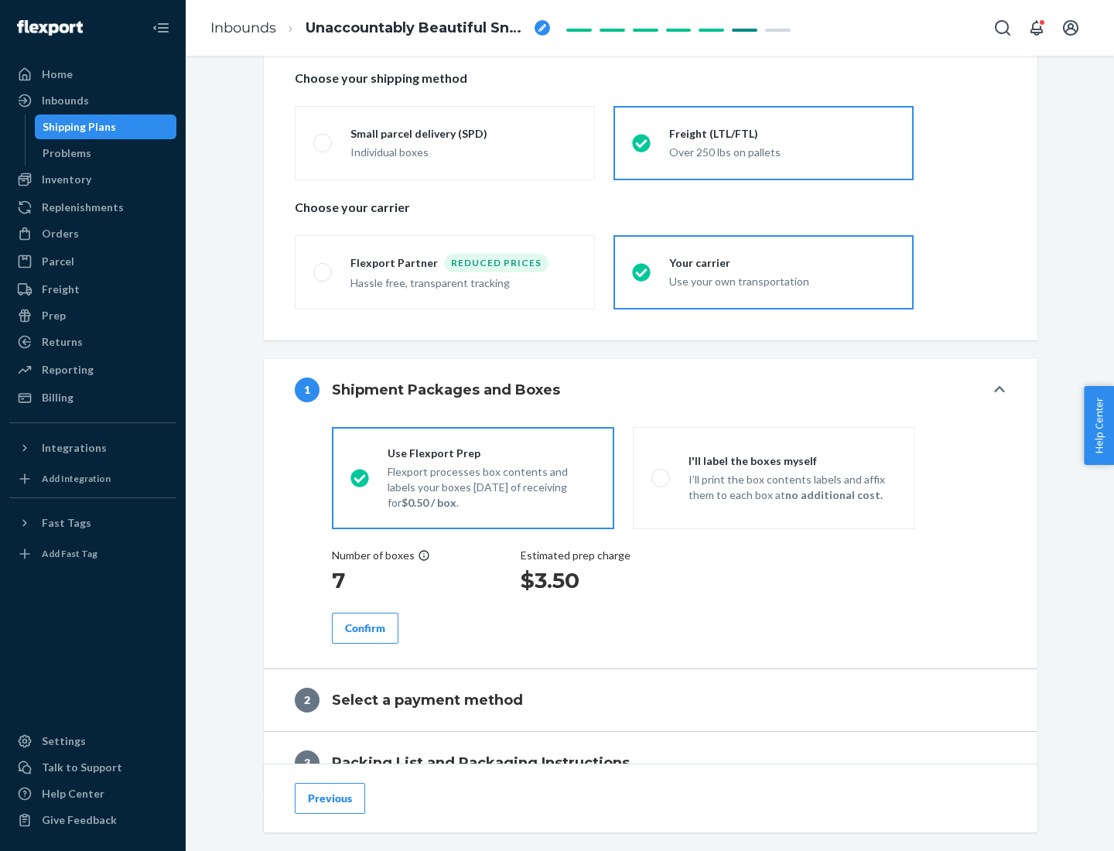
scroll to position [442, 0]
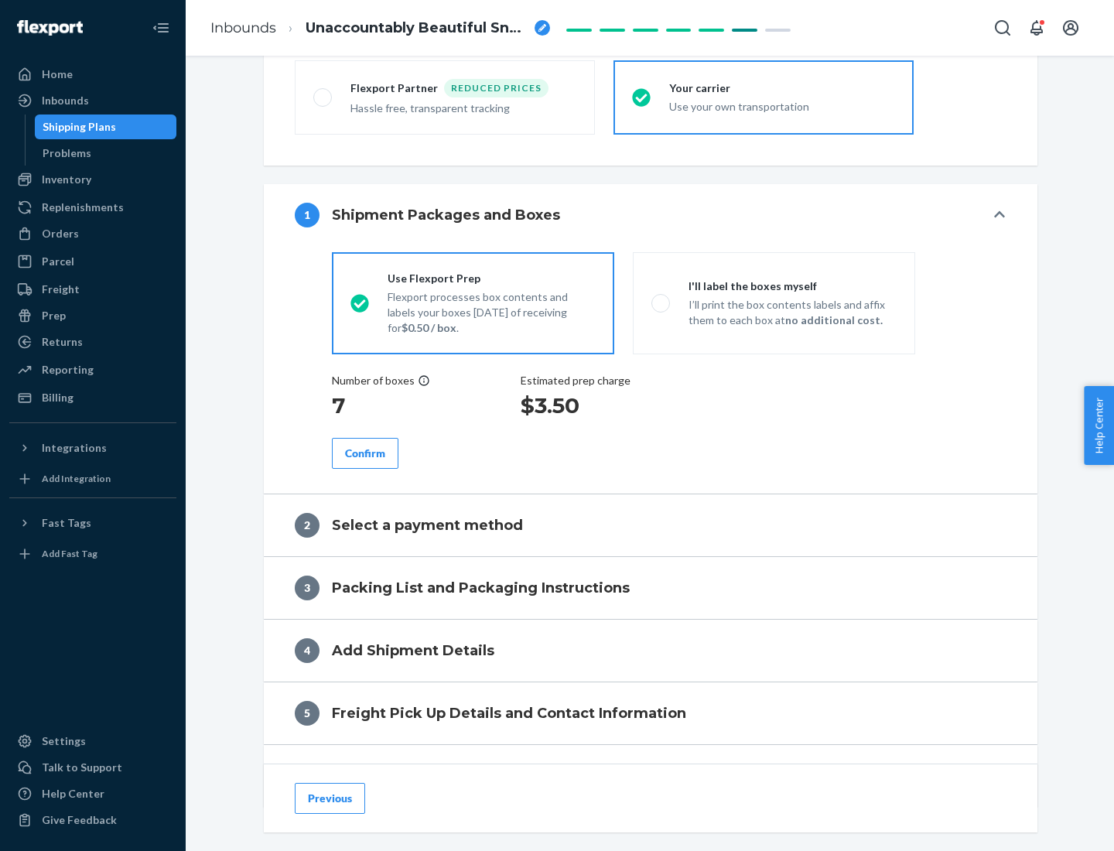
click at [365, 453] on div "Confirm" at bounding box center [365, 453] width 40 height 15
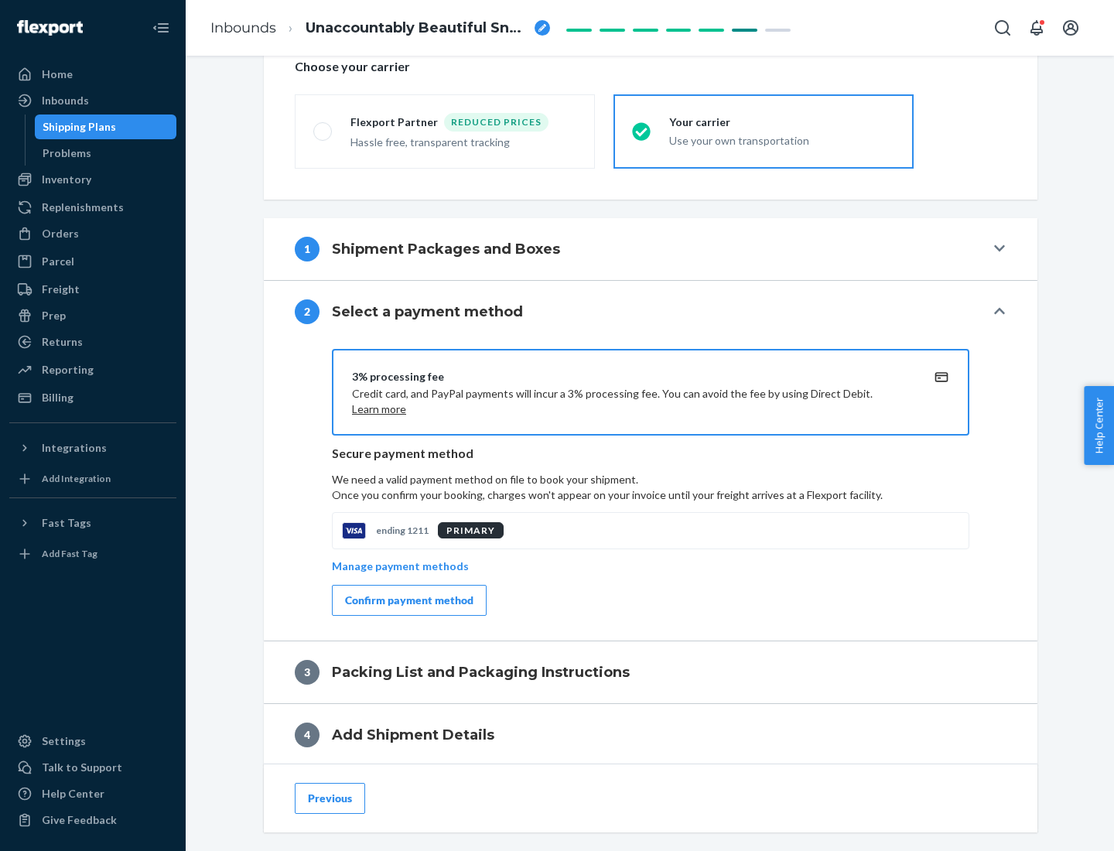
scroll to position [555, 0]
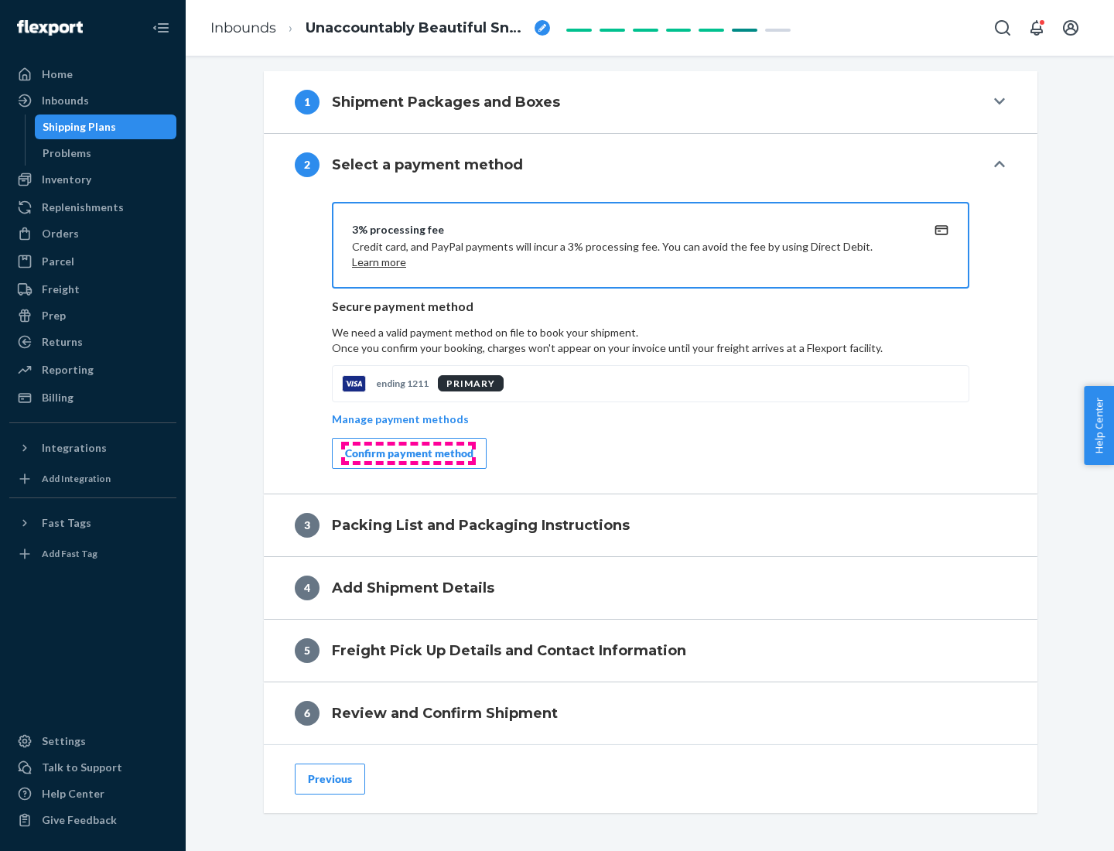
click at [408, 453] on div "Confirm payment method" at bounding box center [409, 453] width 128 height 15
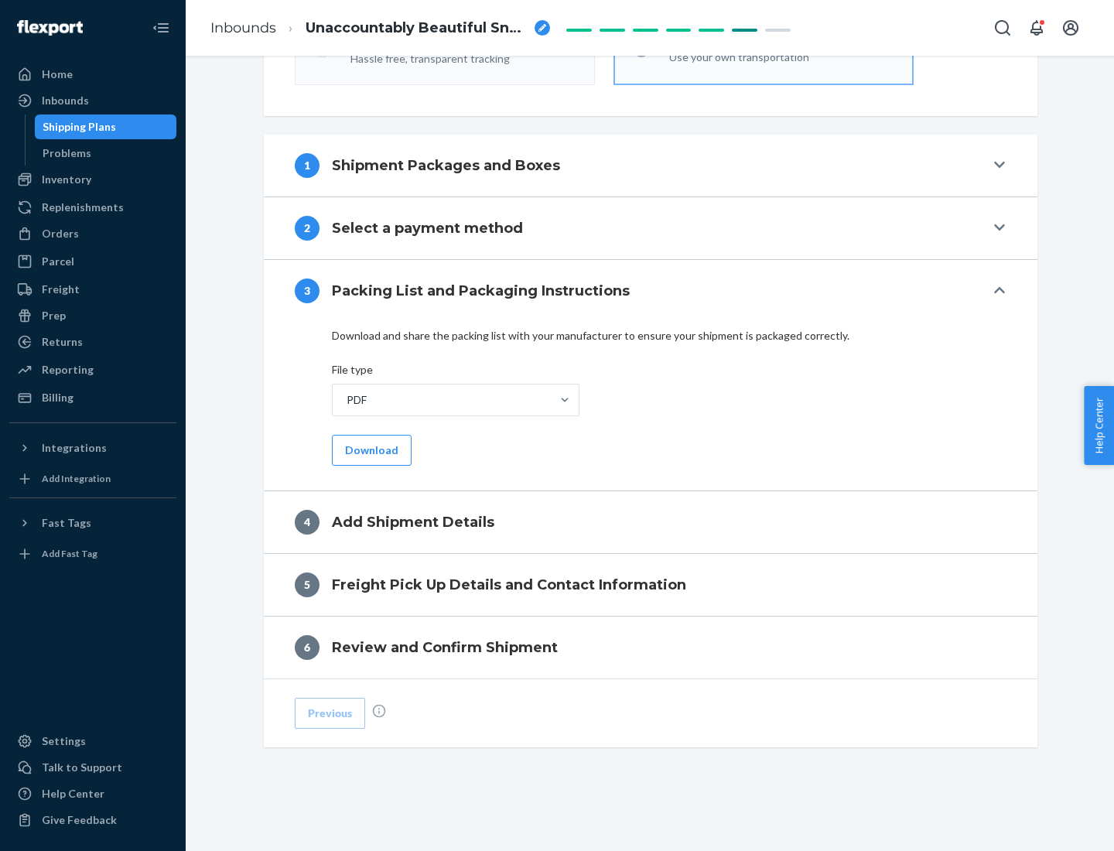
scroll to position [488, 0]
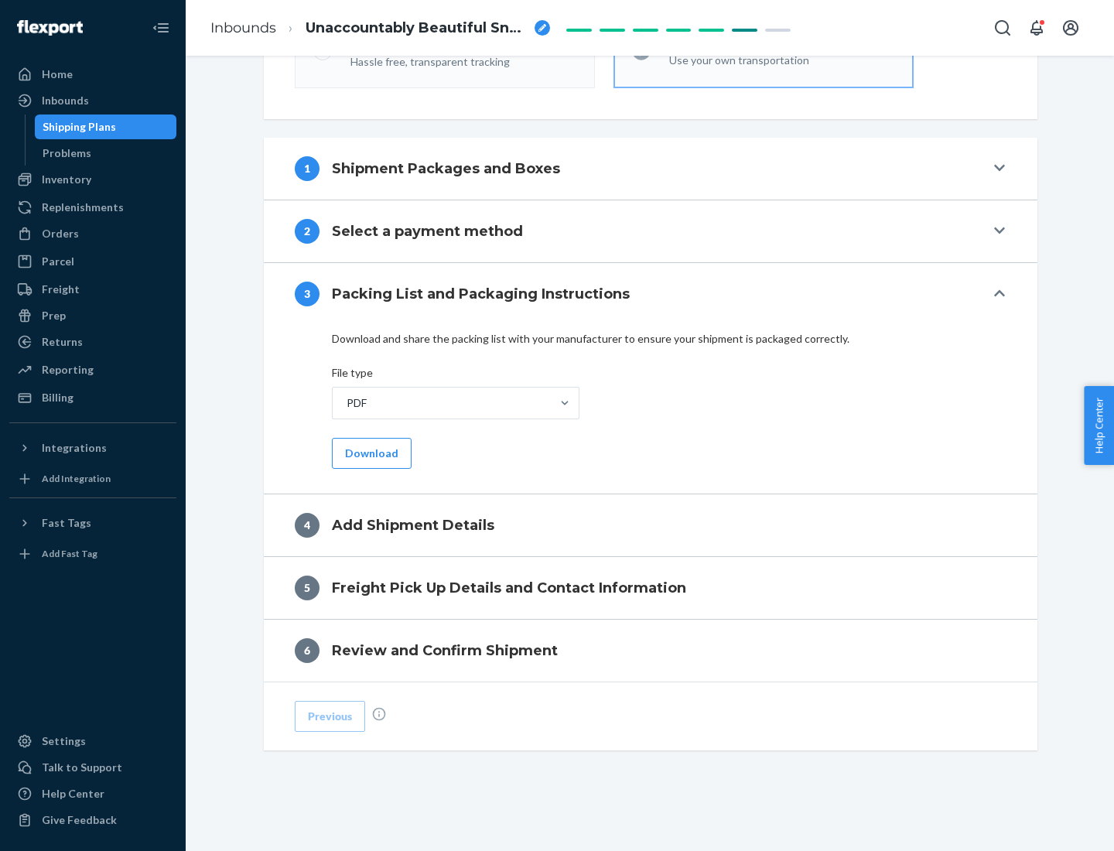
click at [370, 453] on button "Download" at bounding box center [372, 453] width 80 height 31
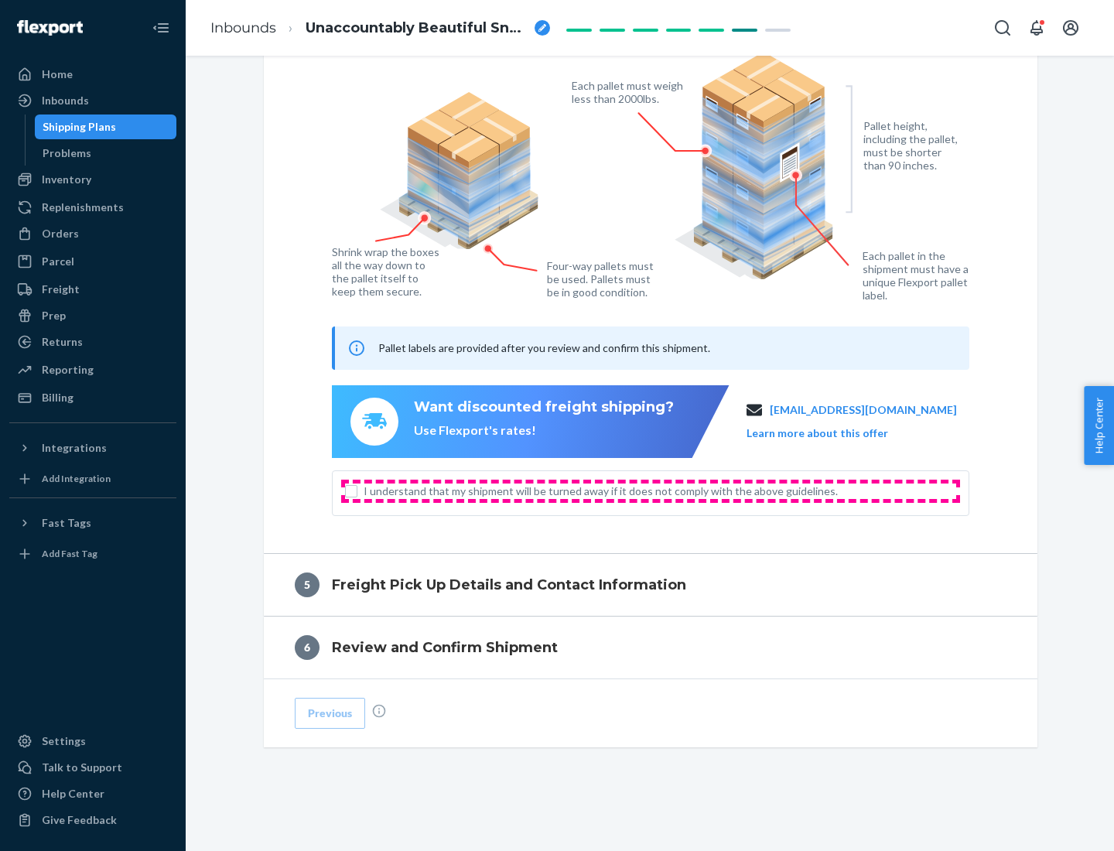
click at [651, 491] on span "I understand that my shipment will be turned away if it does not comply with th…" at bounding box center [660, 491] width 593 height 15
click at [358, 491] on input "I understand that my shipment will be turned away if it does not comply with th…" at bounding box center [351, 491] width 12 height 12
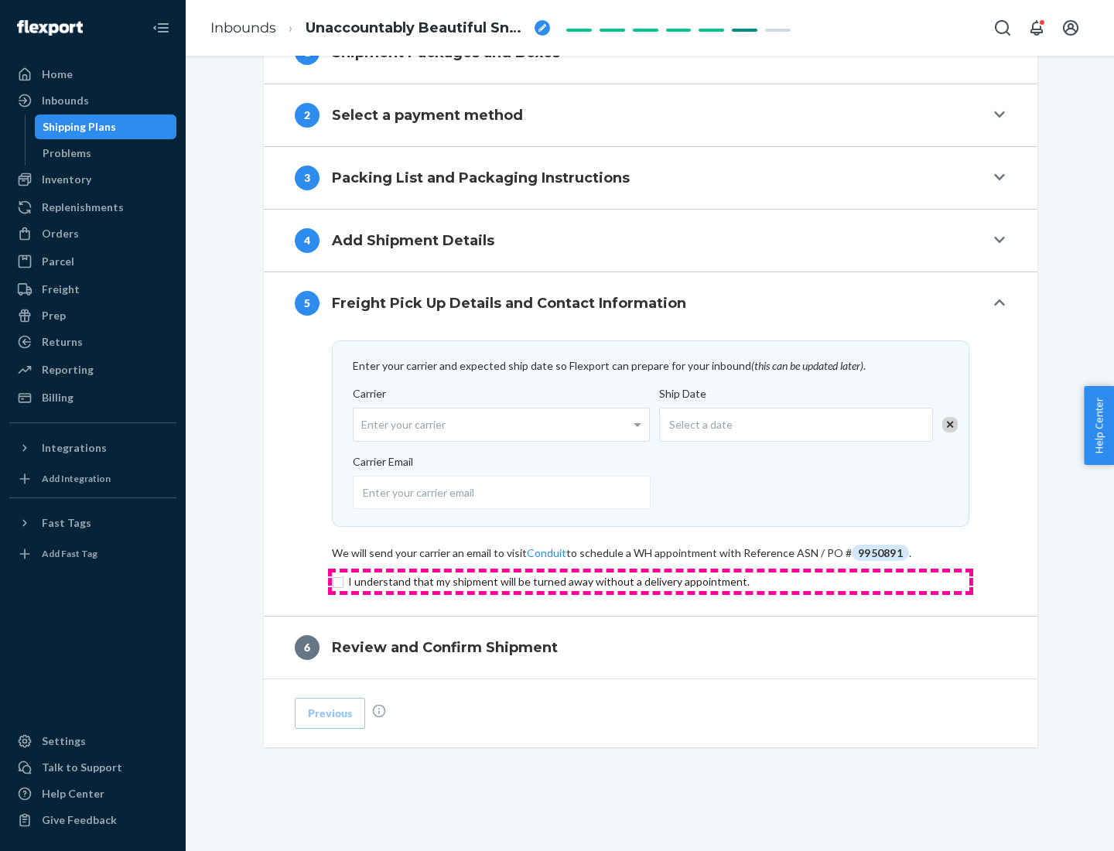
click at [651, 581] on input "checkbox" at bounding box center [651, 582] width 638 height 19
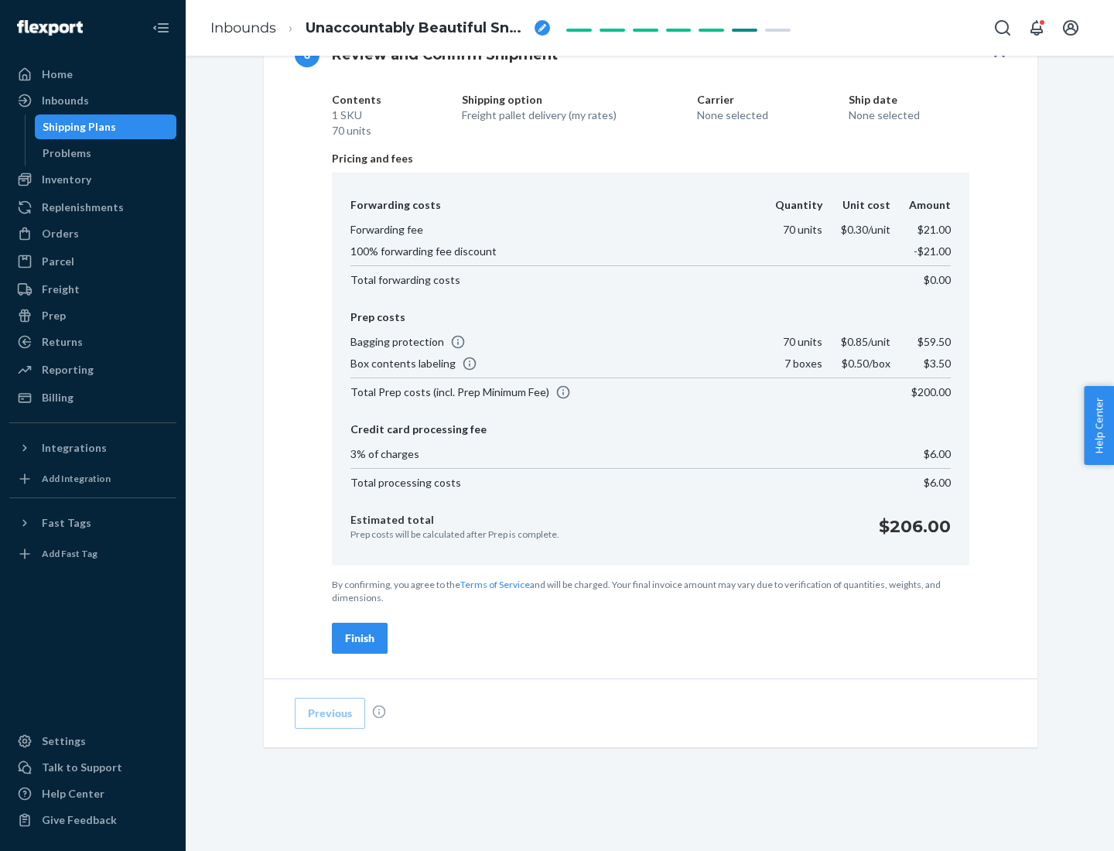
click at [360, 638] on div "Finish" at bounding box center [359, 638] width 29 height 15
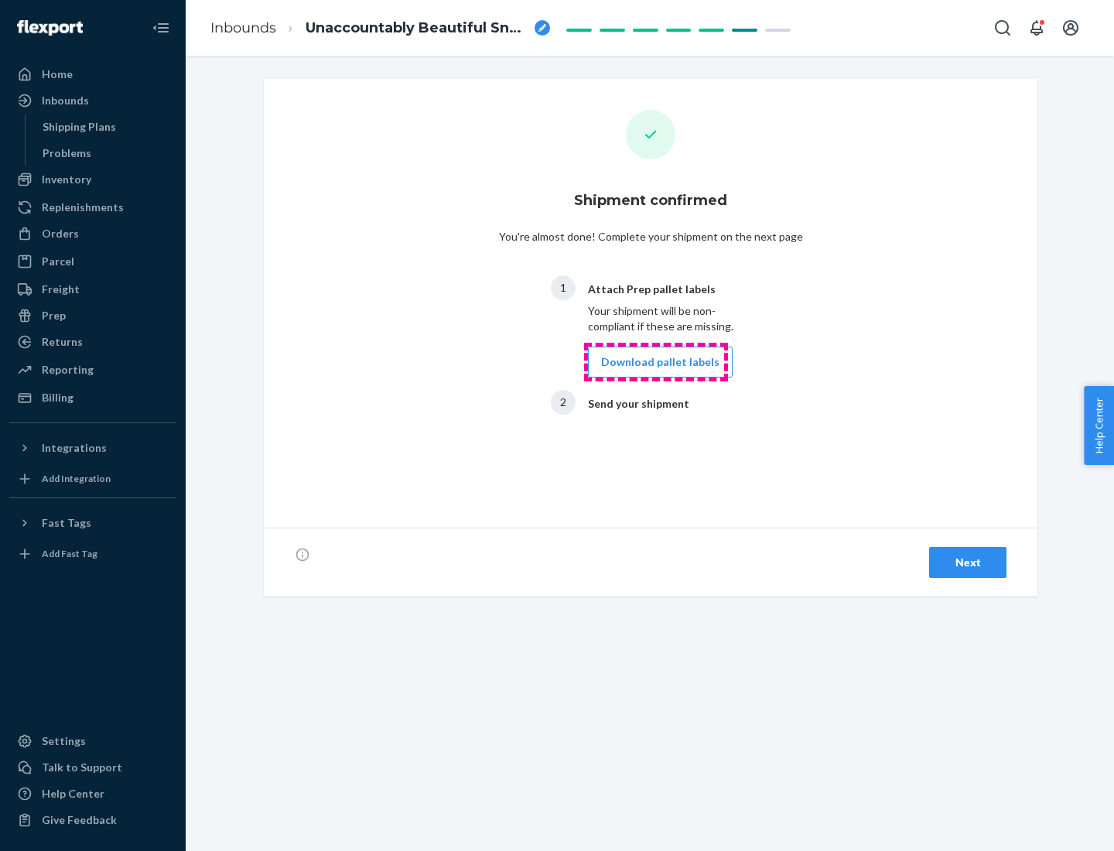
click at [656, 362] on button "Download pallet labels" at bounding box center [660, 362] width 145 height 31
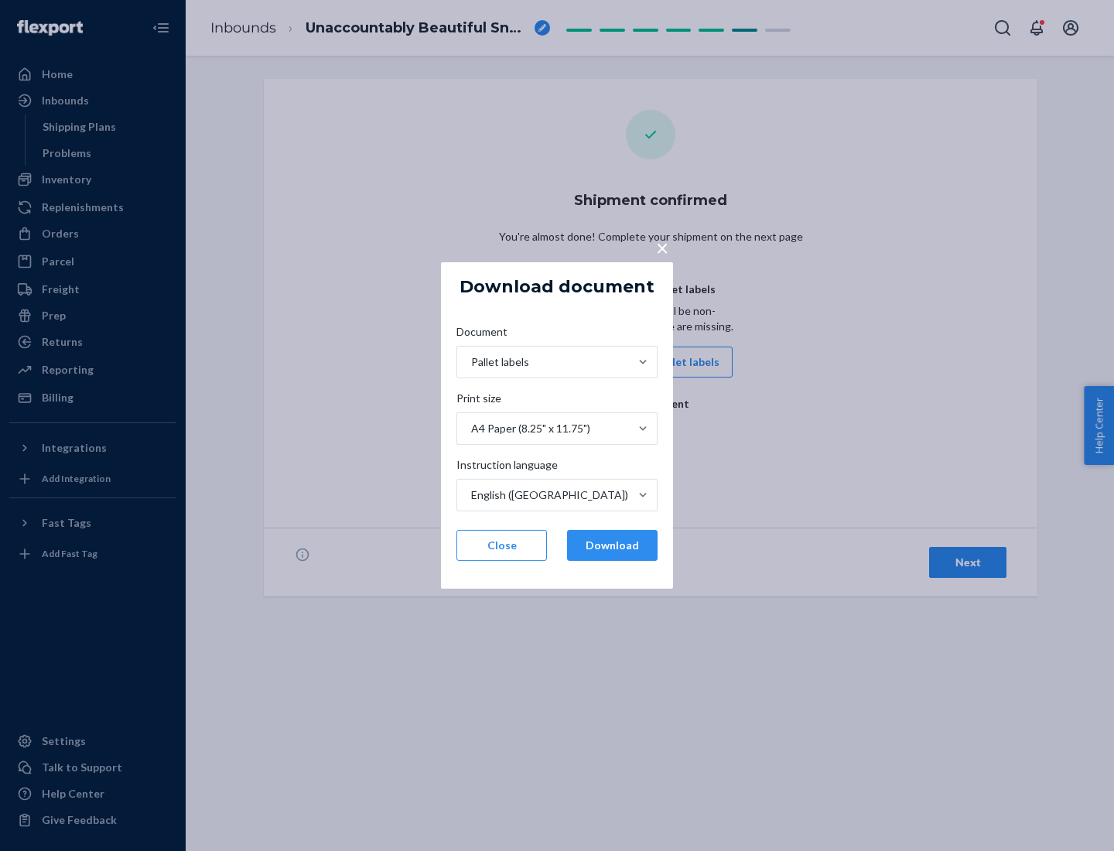
click at [612, 546] on button "Download" at bounding box center [612, 545] width 91 height 31
click at [662, 247] on span "×" at bounding box center [662, 247] width 12 height 26
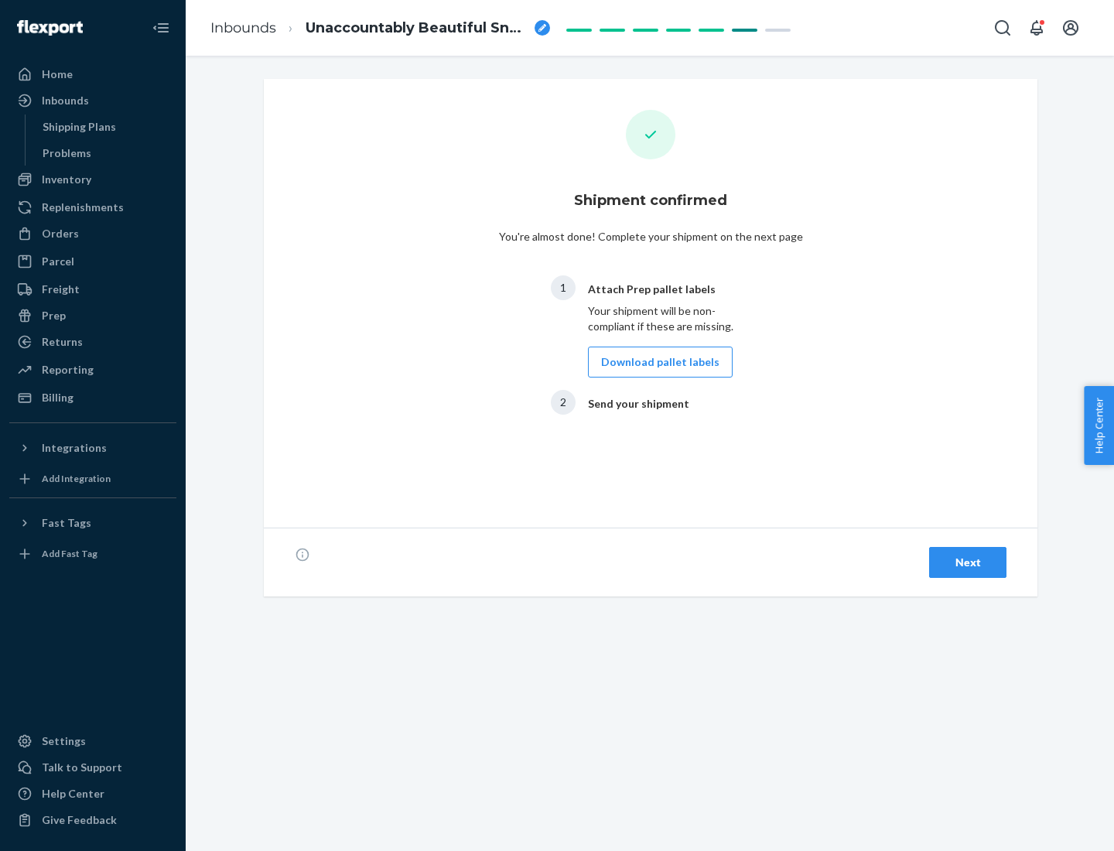
click at [968, 563] on div "Next" at bounding box center [968, 562] width 51 height 15
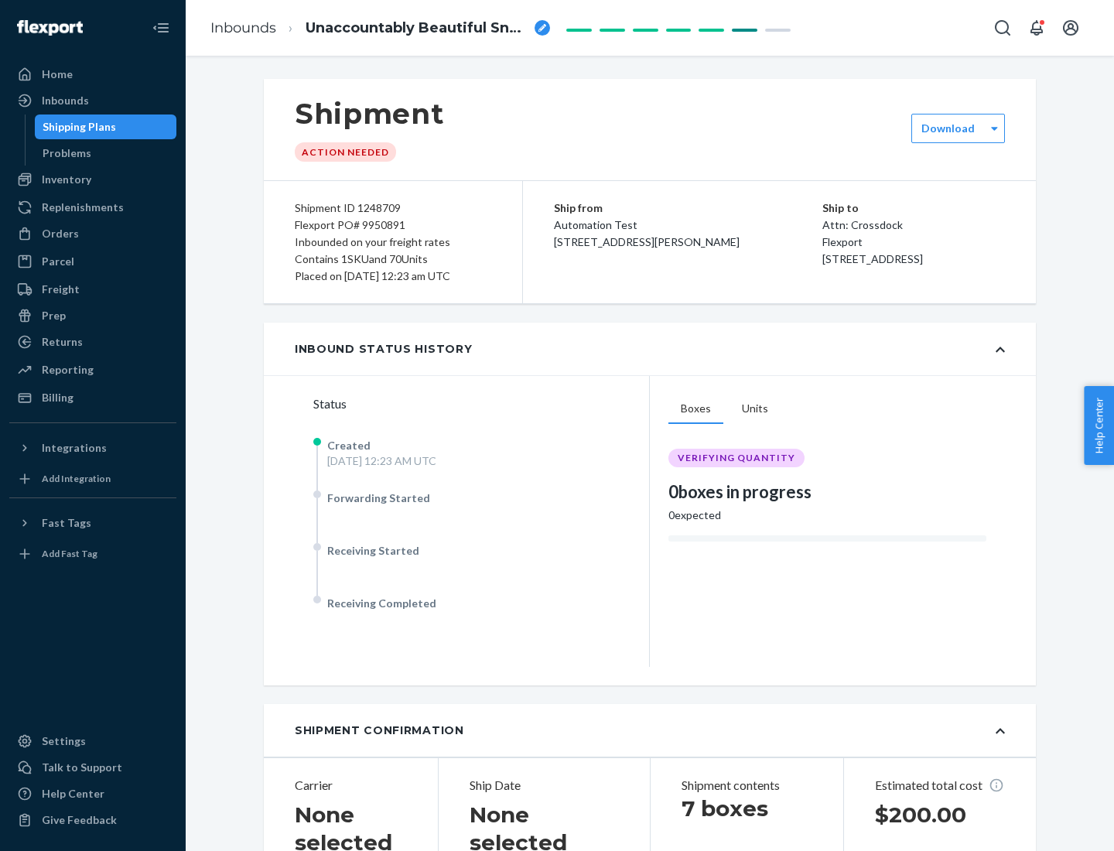
scroll to position [332, 0]
